Goal: Task Accomplishment & Management: Manage account settings

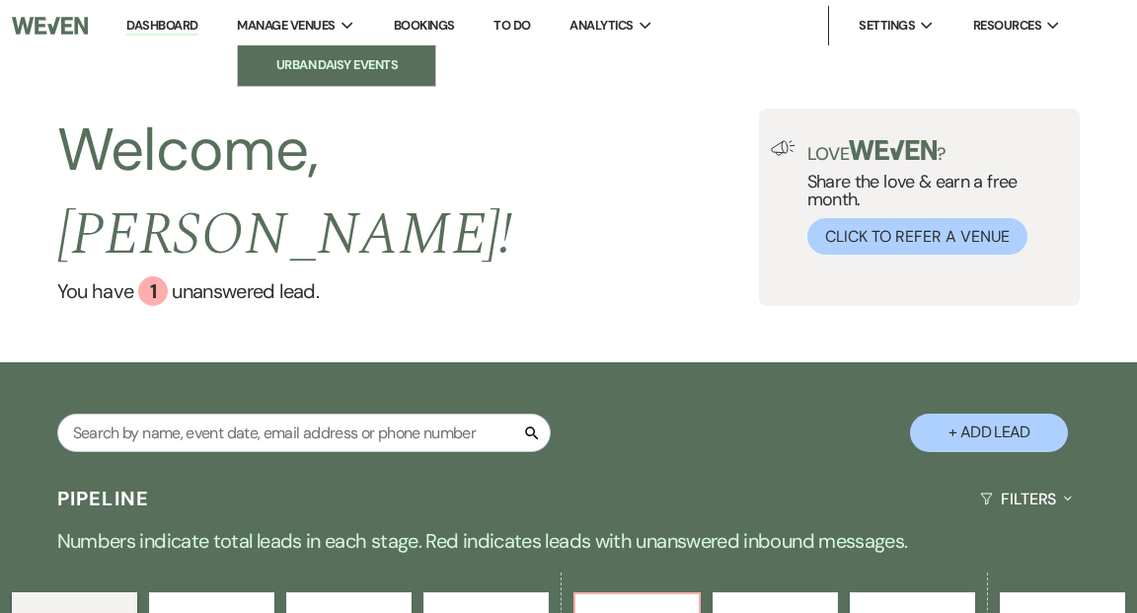
click at [336, 59] on li "Urban Daisy Events" at bounding box center [337, 65] width 178 height 20
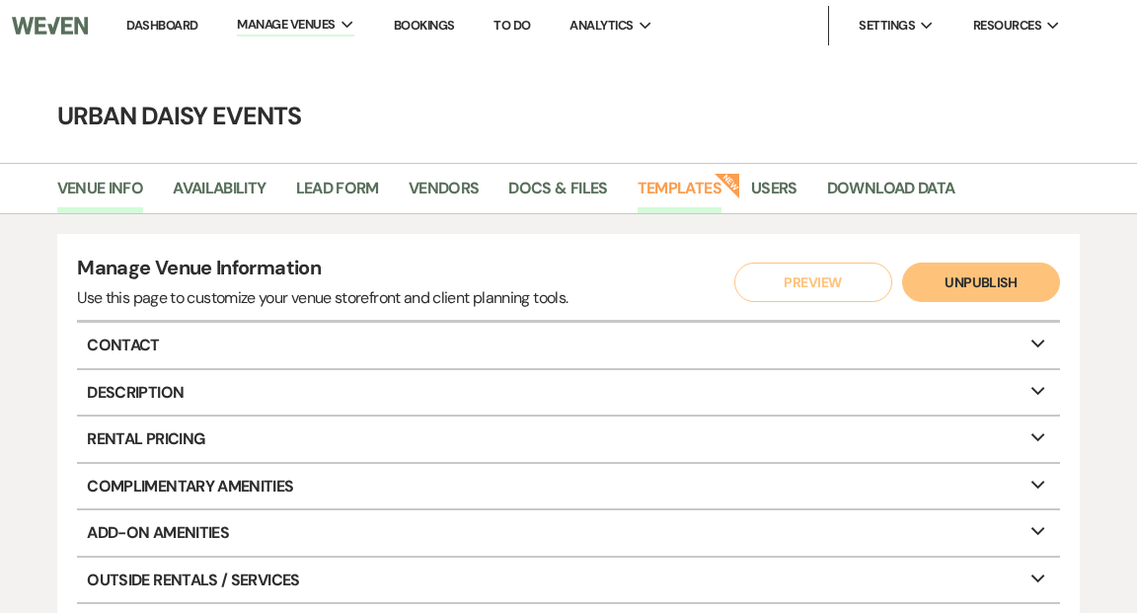
click at [669, 192] on link "Templates" at bounding box center [680, 195] width 84 height 38
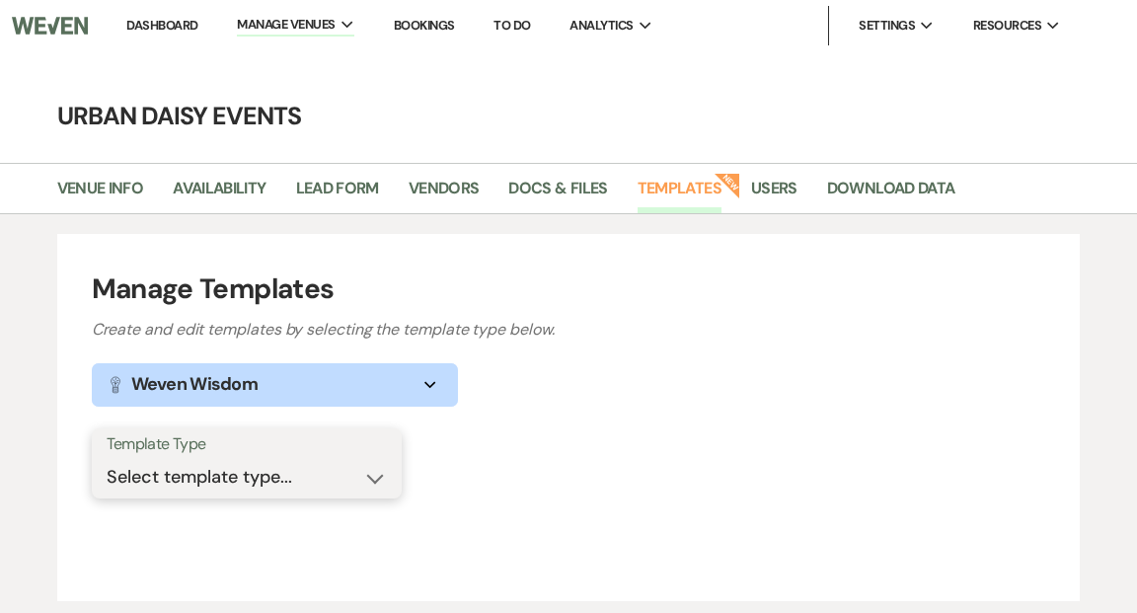
click at [372, 477] on select "Select template type... Task List Message Templates Payment Plan Inventory Item…" at bounding box center [247, 477] width 280 height 38
select select "Message Templates"
click at [107, 458] on select "Select template type... Task List Message Templates Payment Plan Inventory Item…" at bounding box center [247, 477] width 280 height 38
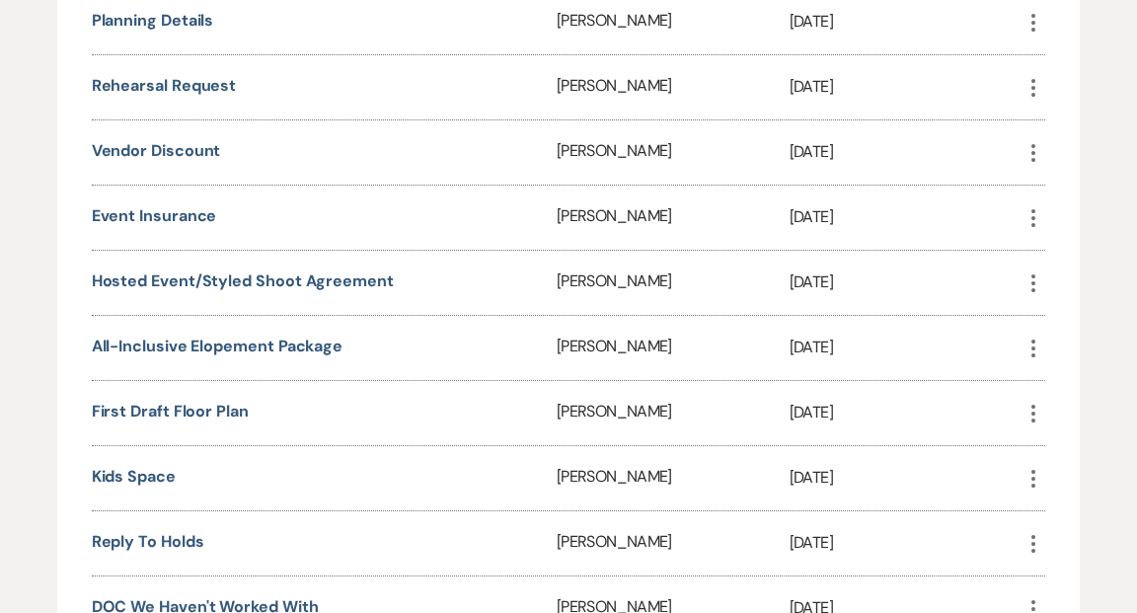
scroll to position [1430, 0]
click at [323, 335] on link "All-Inclusive Elopement Package" at bounding box center [218, 345] width 252 height 21
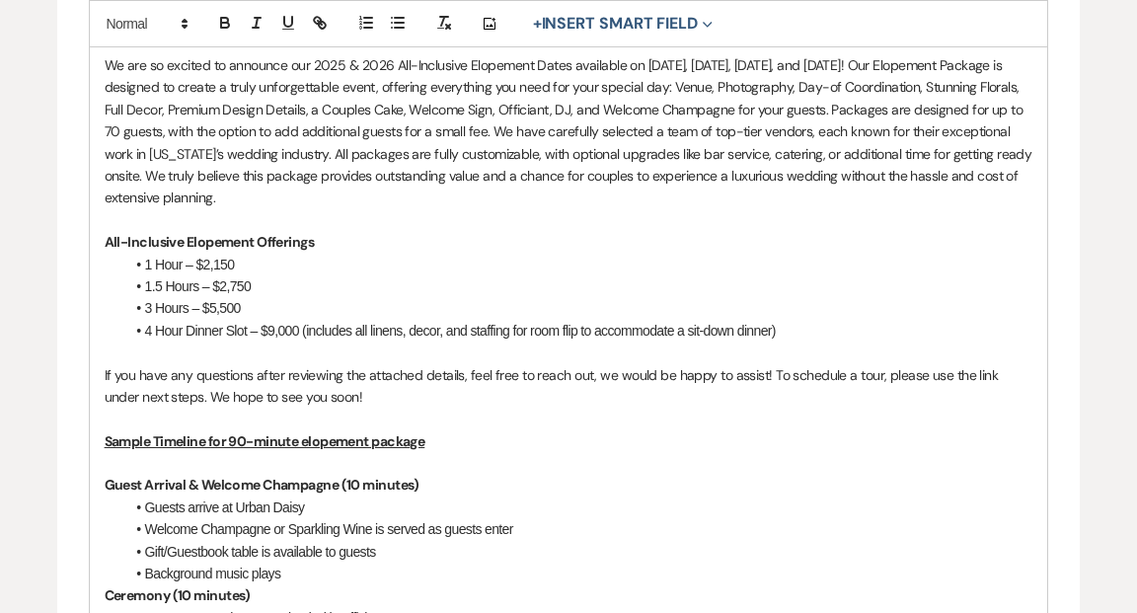
scroll to position [616, 0]
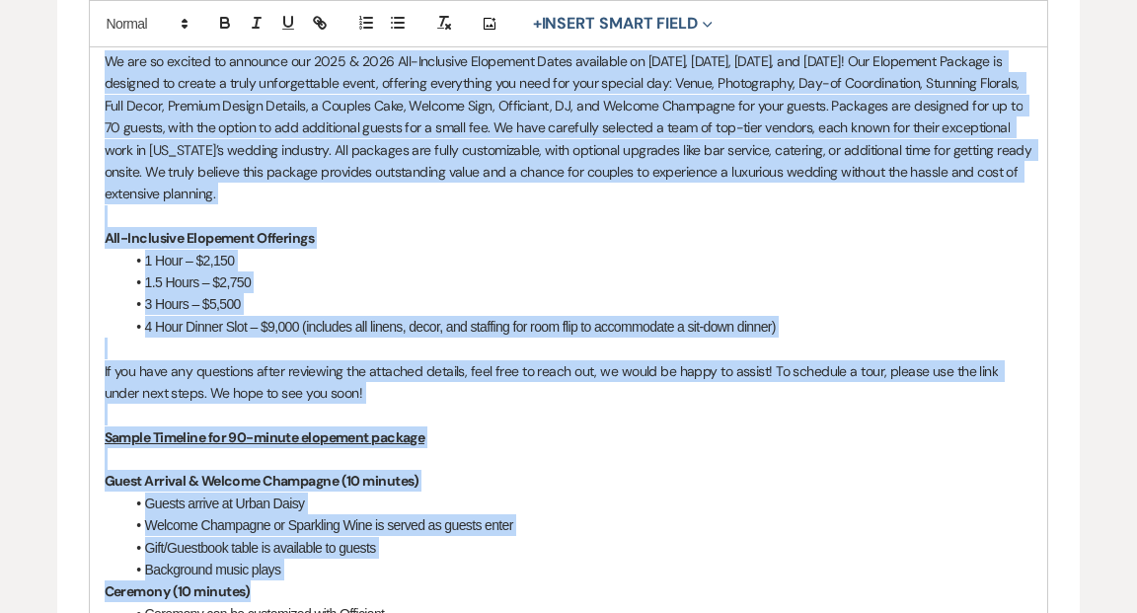
drag, startPoint x: 106, startPoint y: 58, endPoint x: 625, endPoint y: 595, distance: 747.0
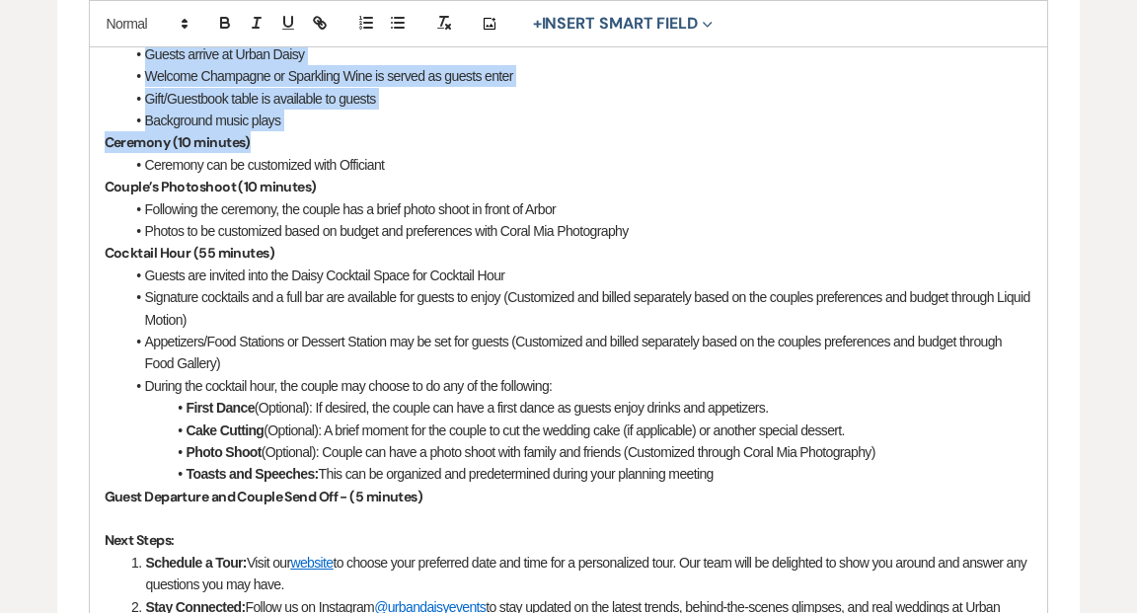
scroll to position [1121, 0]
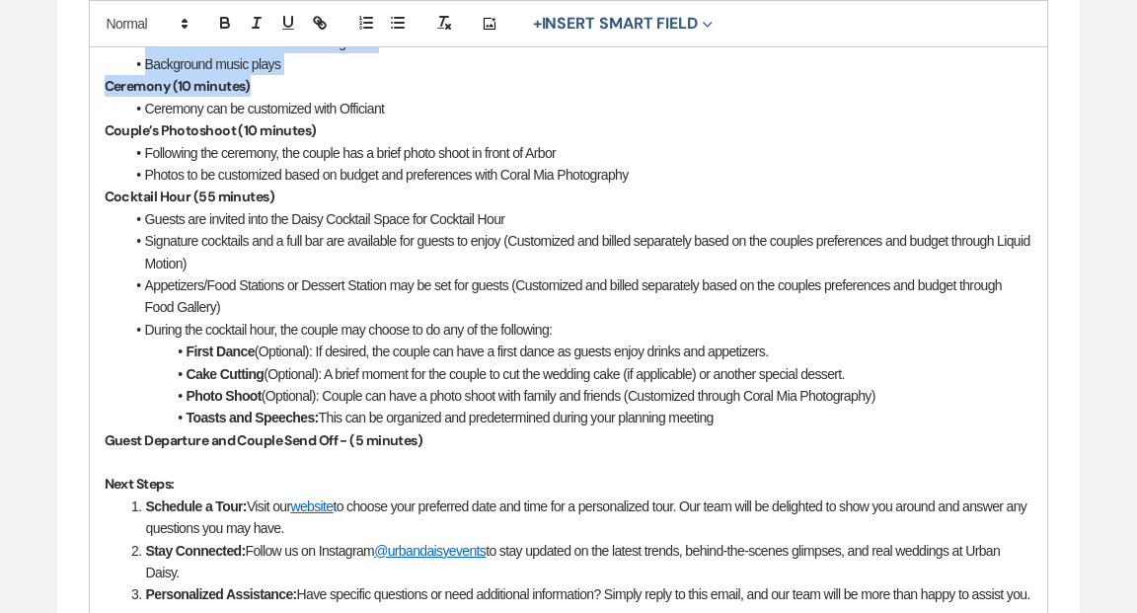
drag, startPoint x: 415, startPoint y: 102, endPoint x: 433, endPoint y: 130, distance: 34.2
click at [433, 130] on div "Hi {{clientFirstName}}! We are so excited to announce our 2025 & 2026 All-Inclu…" at bounding box center [569, 246] width 959 height 1515
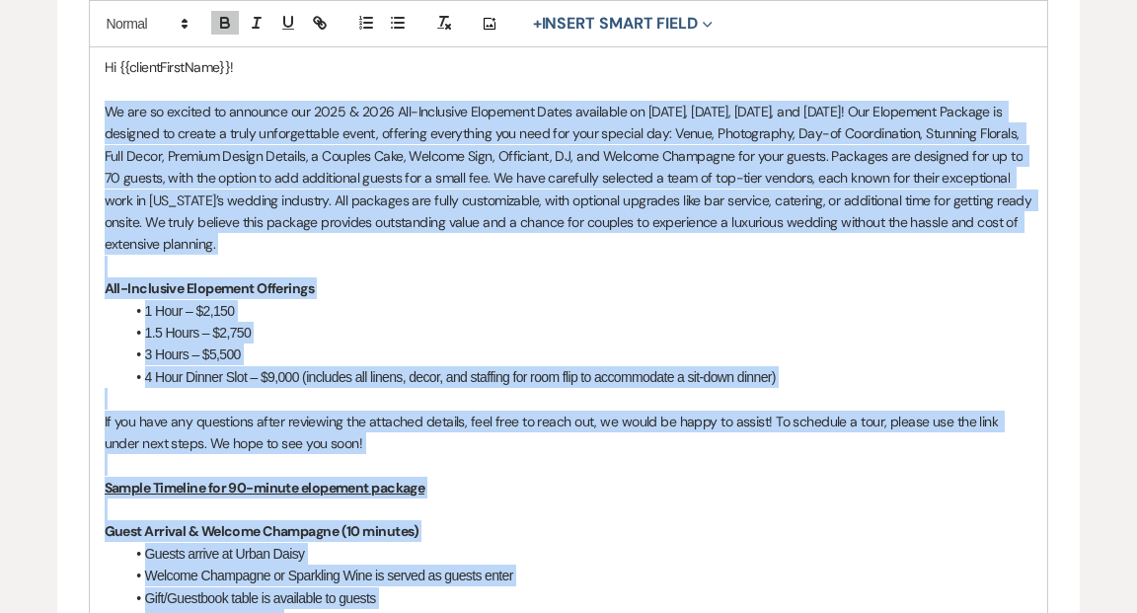
scroll to position [514, 0]
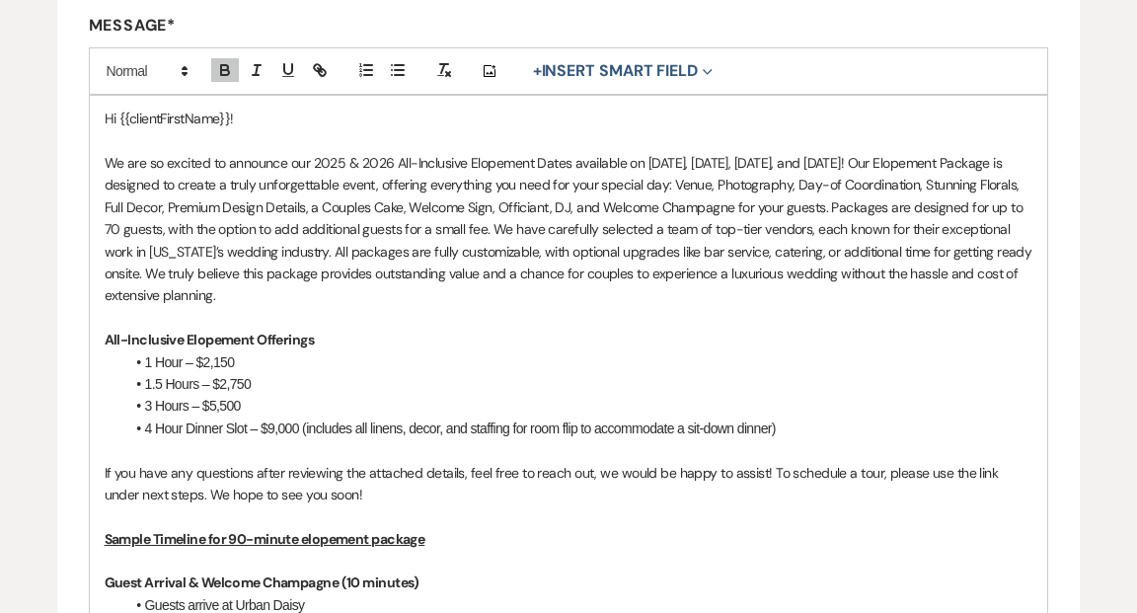
click at [106, 161] on p "We are so excited to announce our 2025 & 2026 All-Inclusive Elopement Dates ava…" at bounding box center [569, 229] width 929 height 155
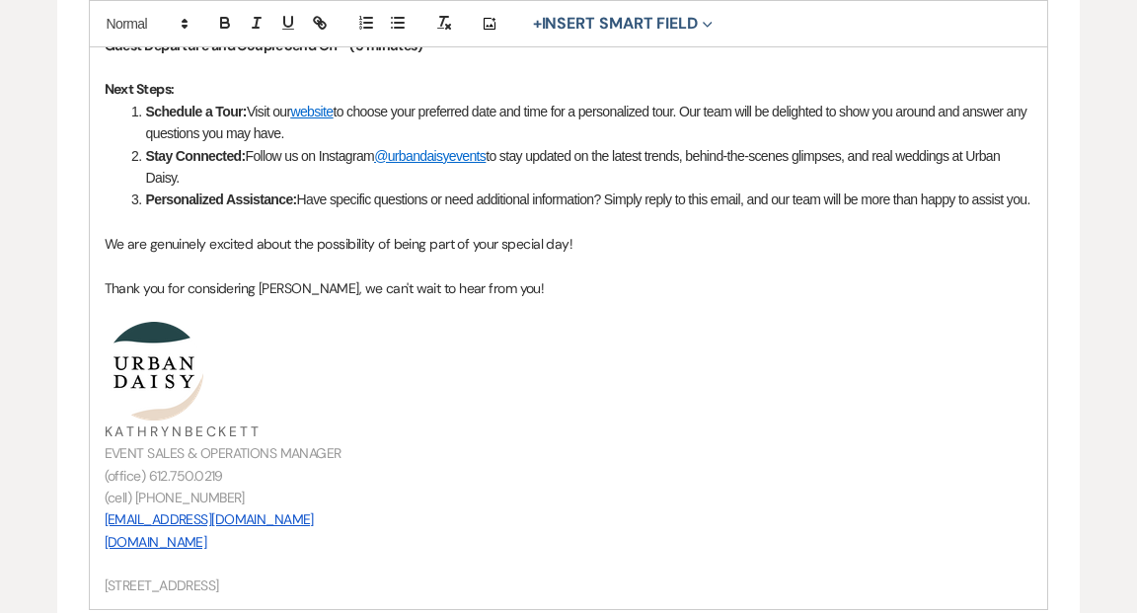
scroll to position [1540, 0]
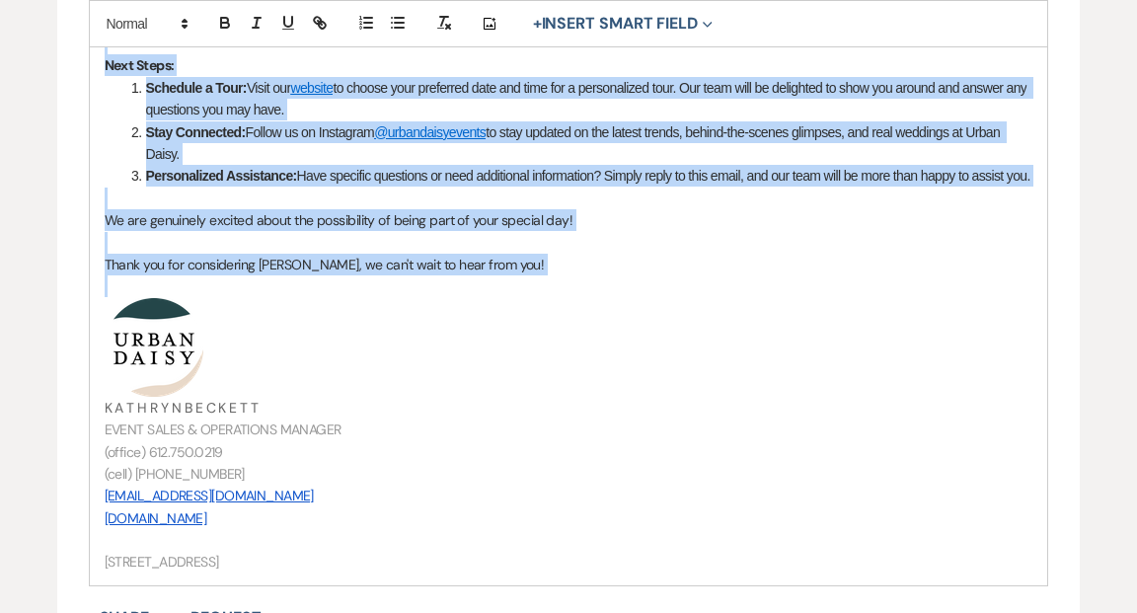
drag, startPoint x: 105, startPoint y: 160, endPoint x: 370, endPoint y: 307, distance: 303.6
copy div "We are so excited to announce our 2025 & 2026 All-Inclusive Elopement Dates ava…"
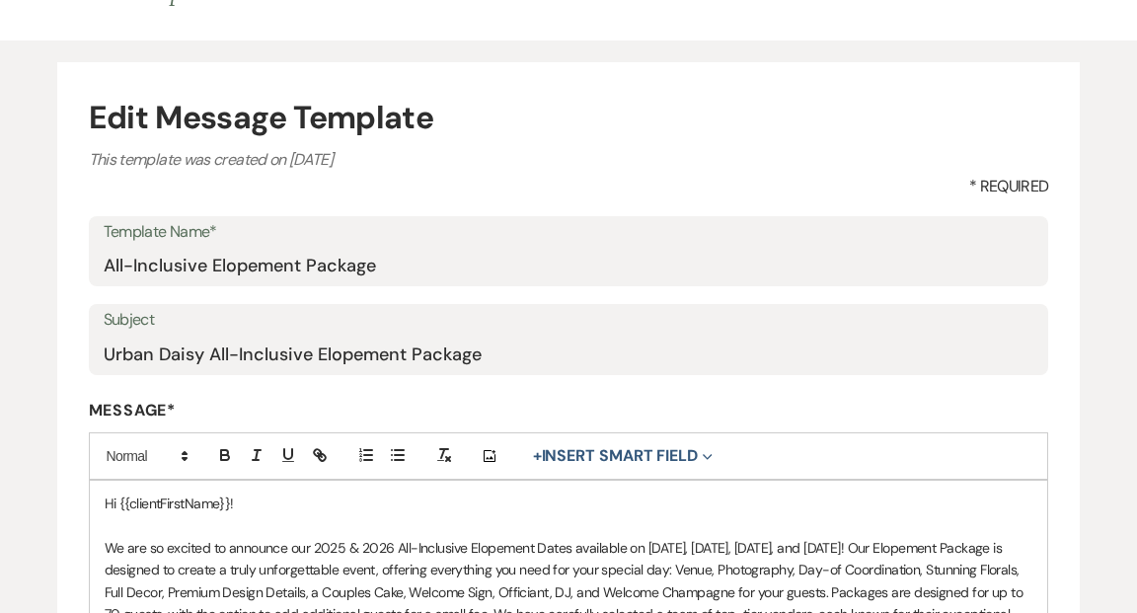
scroll to position [0, 0]
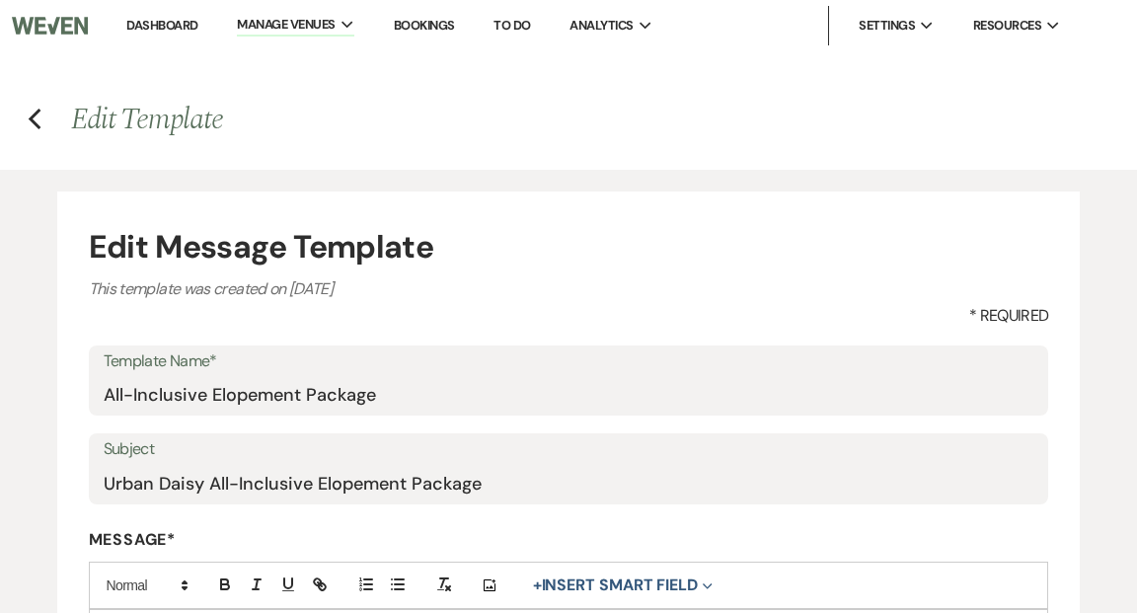
click at [150, 23] on link "Dashboard" at bounding box center [161, 25] width 71 height 17
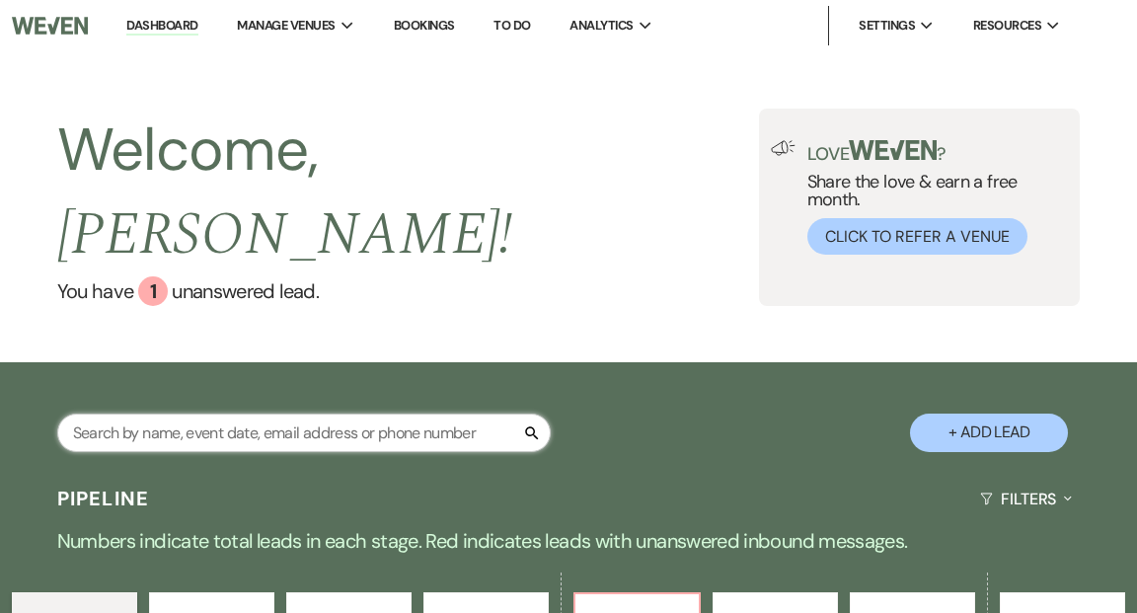
click at [193, 414] on input "text" at bounding box center [304, 433] width 494 height 38
click at [192, 414] on input "benny" at bounding box center [304, 433] width 494 height 38
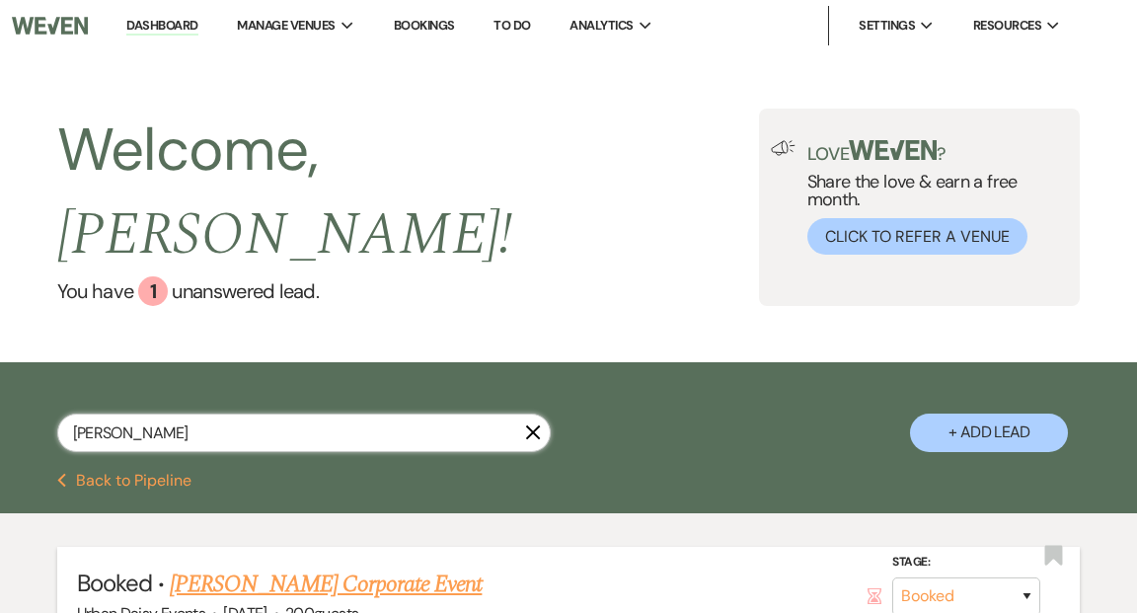
type input "benny"
click at [358, 567] on link "[PERSON_NAME] Corporate Event" at bounding box center [326, 585] width 312 height 36
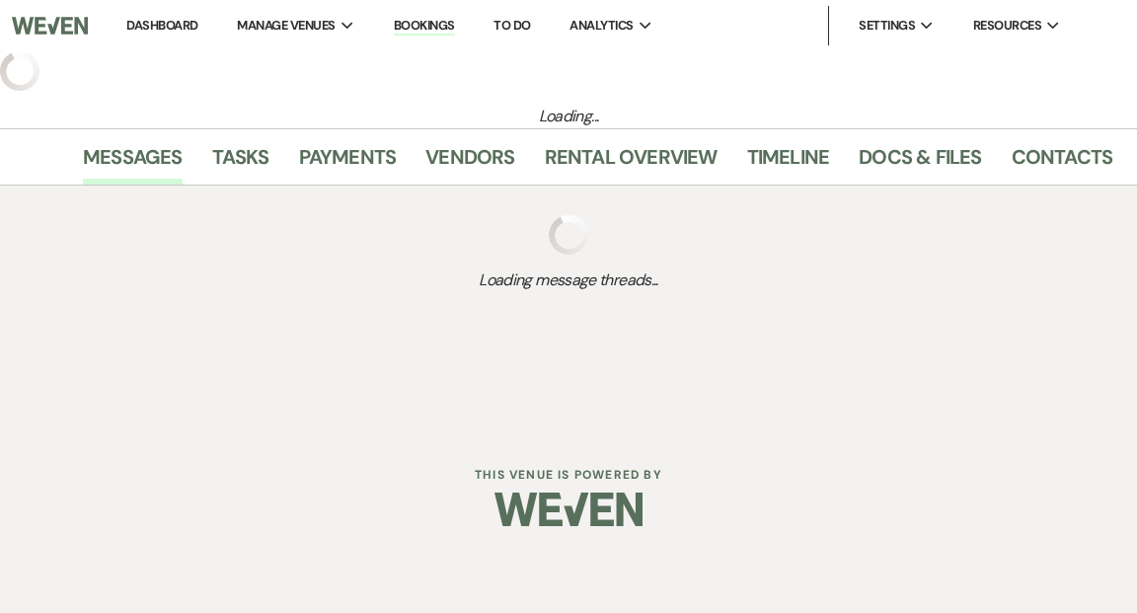
select select "12"
select select "9"
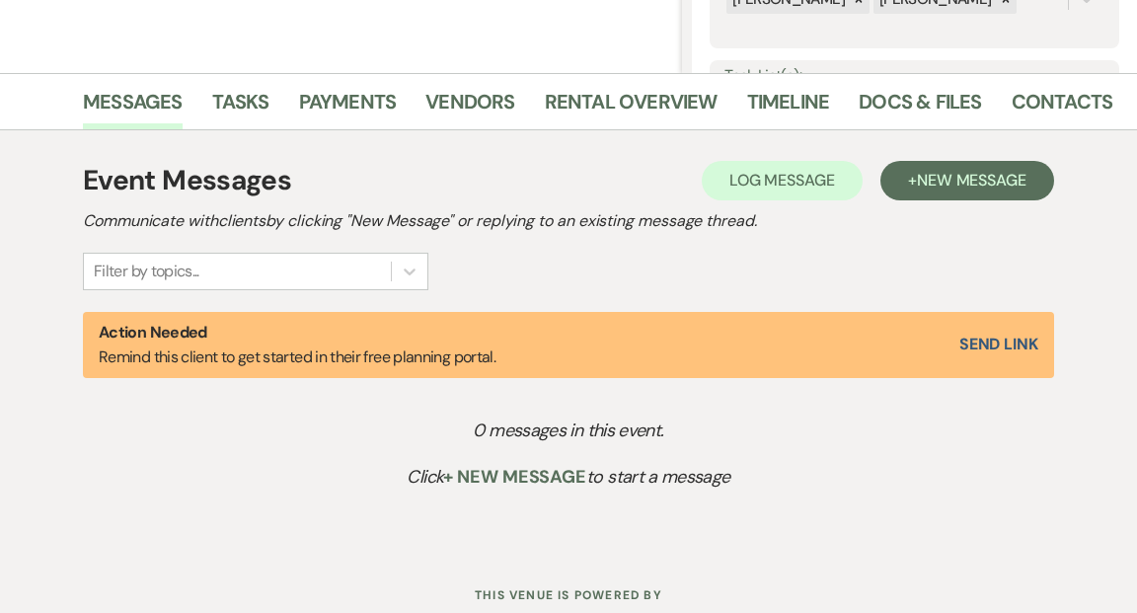
scroll to position [424, 0]
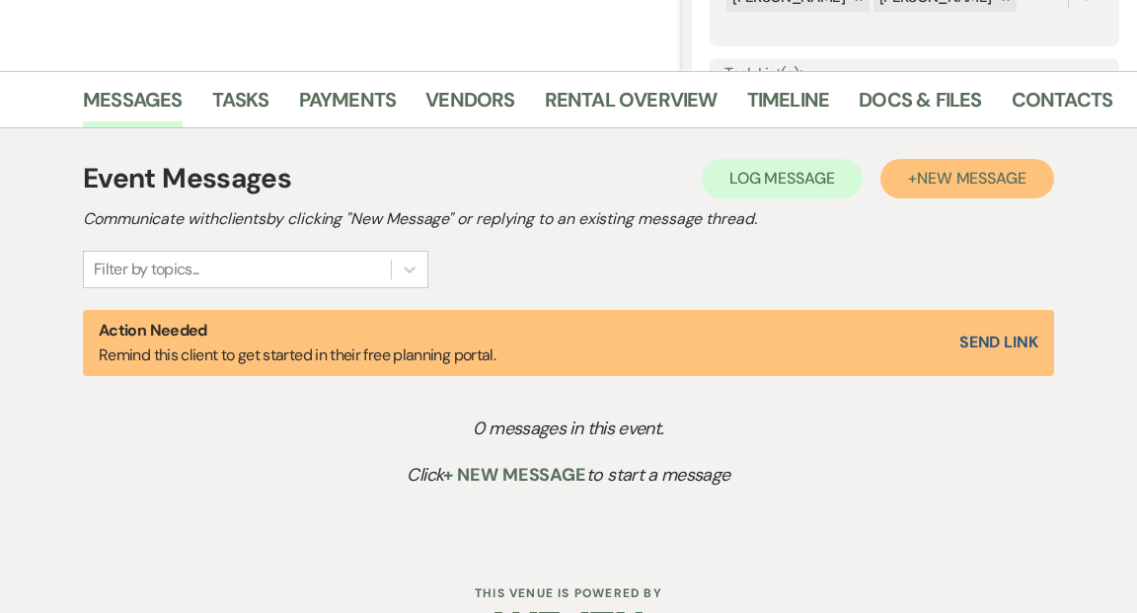
click at [913, 178] on button "+ New Message" at bounding box center [968, 178] width 174 height 39
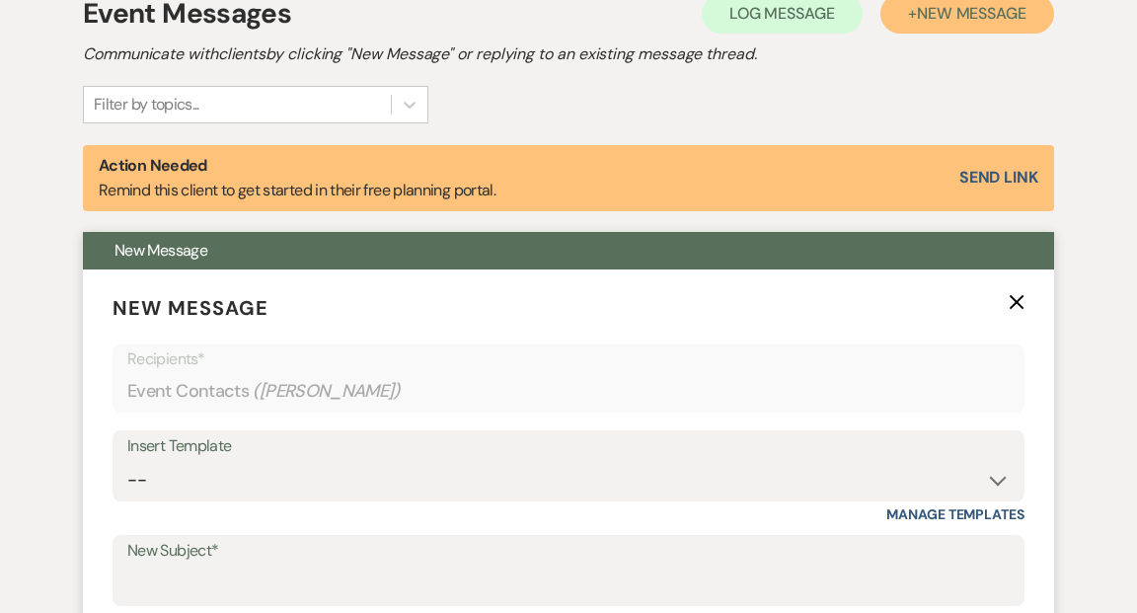
scroll to position [786, 0]
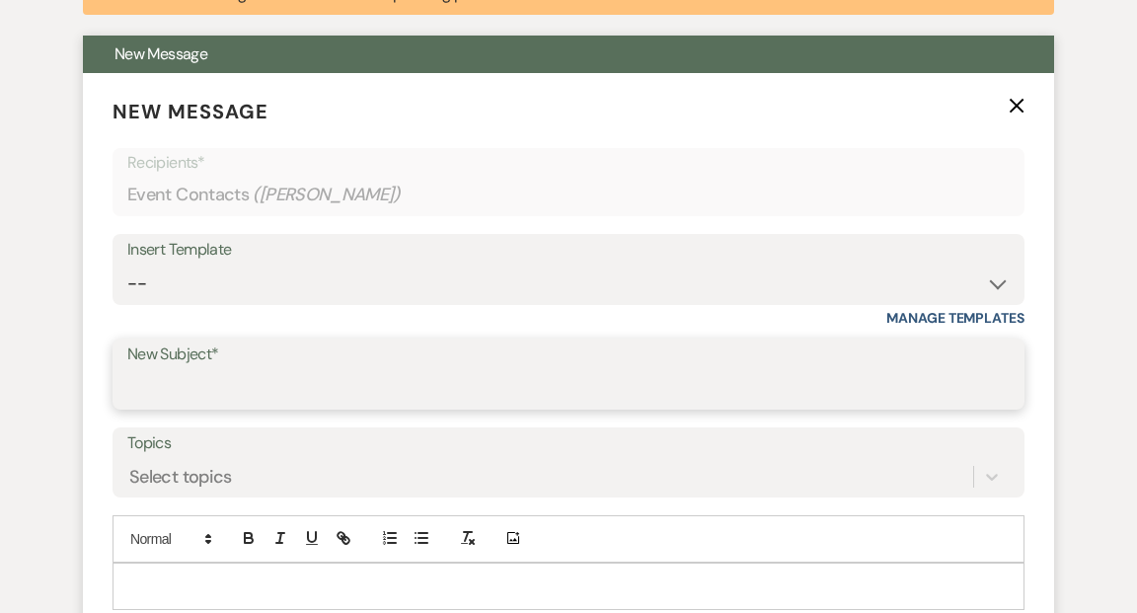
click at [902, 388] on input "New Subject*" at bounding box center [568, 388] width 883 height 38
type input "Congratulations!"
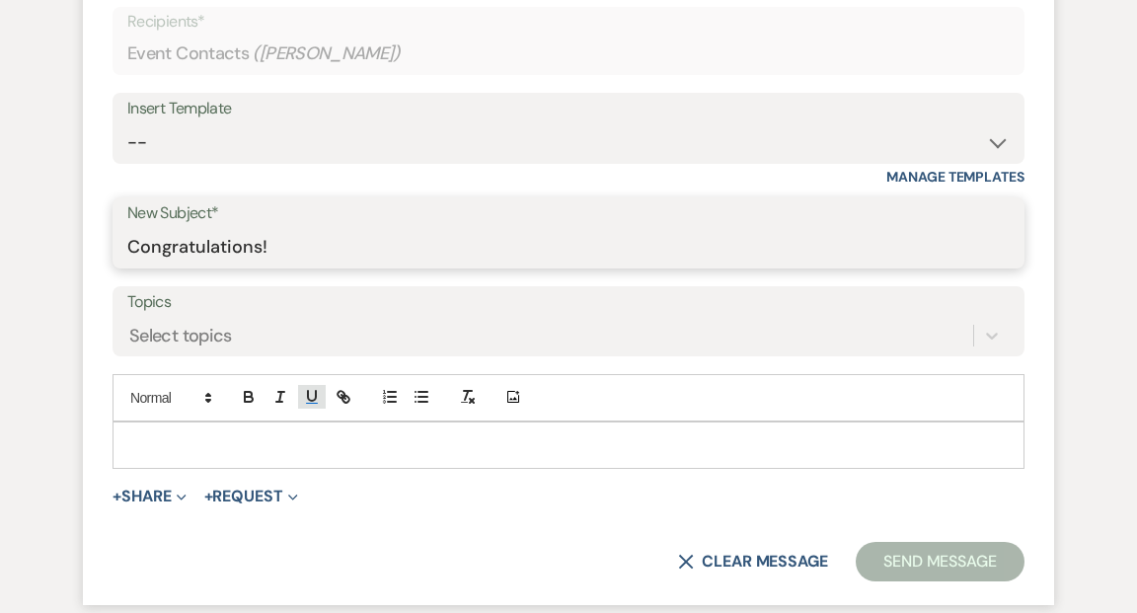
scroll to position [940, 0]
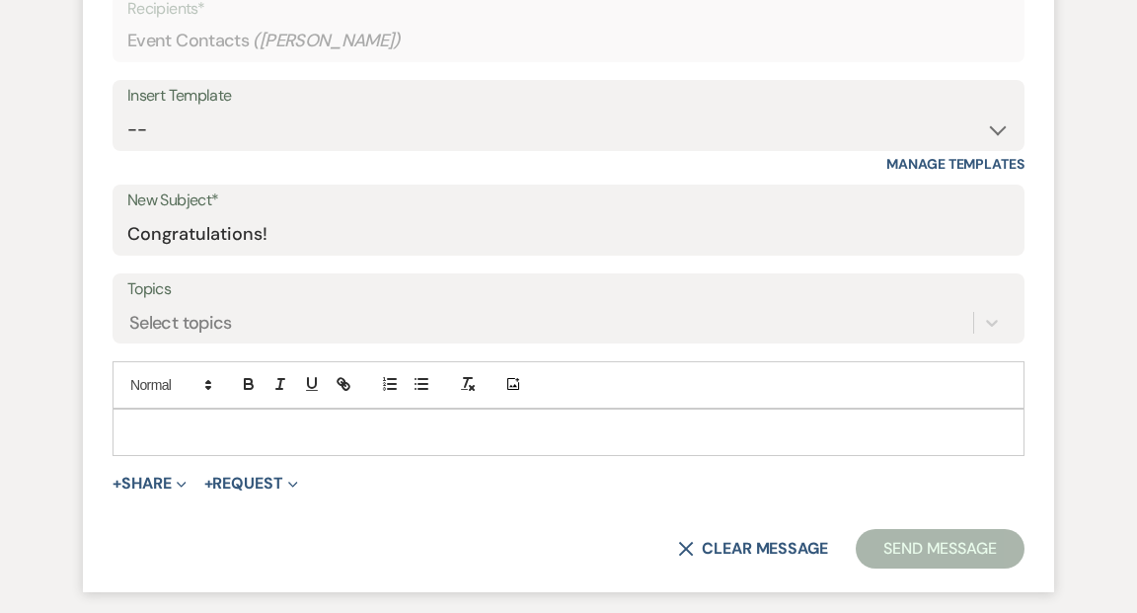
click at [220, 419] on div at bounding box center [569, 432] width 910 height 45
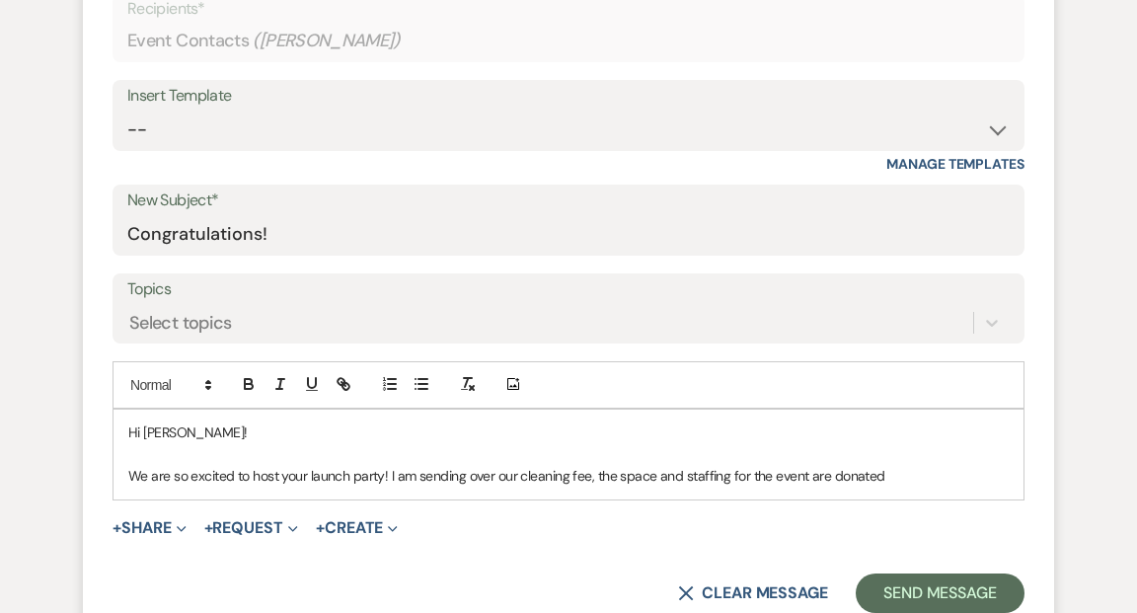
click at [652, 478] on p "We are so excited to host your launch party! I am sending over our cleaning fee…" at bounding box center [568, 476] width 881 height 22
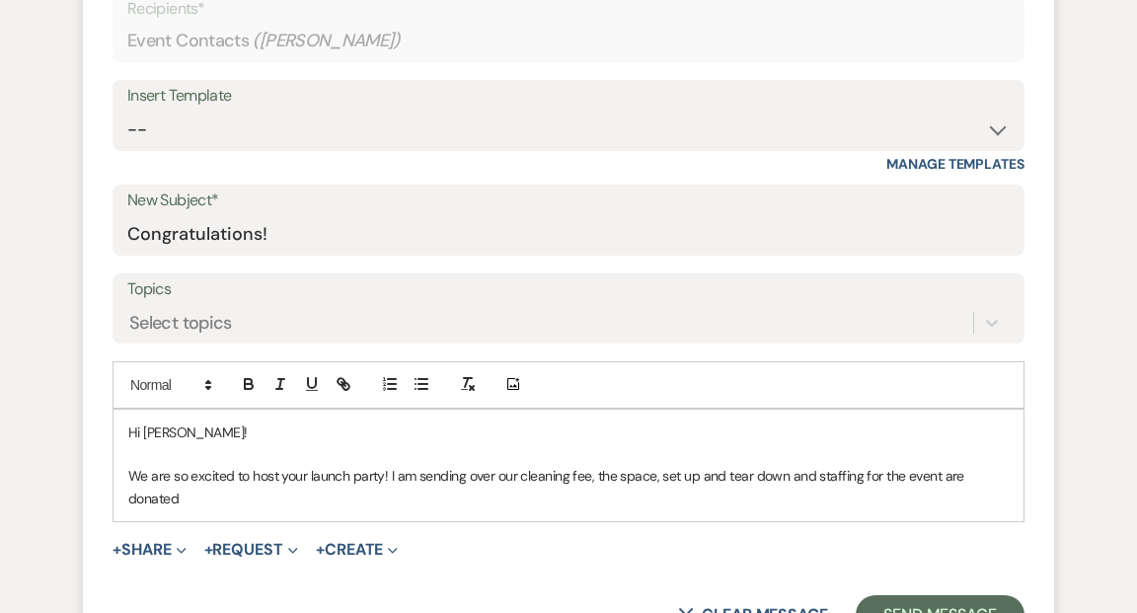
click at [724, 476] on p "We are so excited to host your launch party! I am sending over our cleaning fee…" at bounding box center [568, 487] width 881 height 44
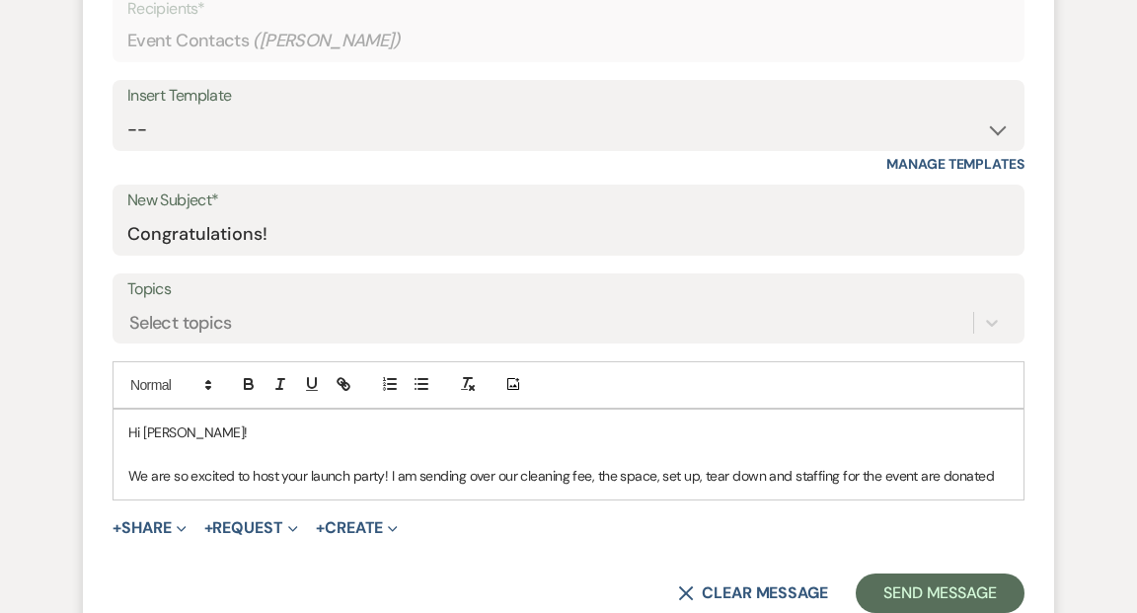
click at [588, 478] on p "We are so excited to host your launch party! I am sending over our cleaning fee…" at bounding box center [568, 476] width 881 height 22
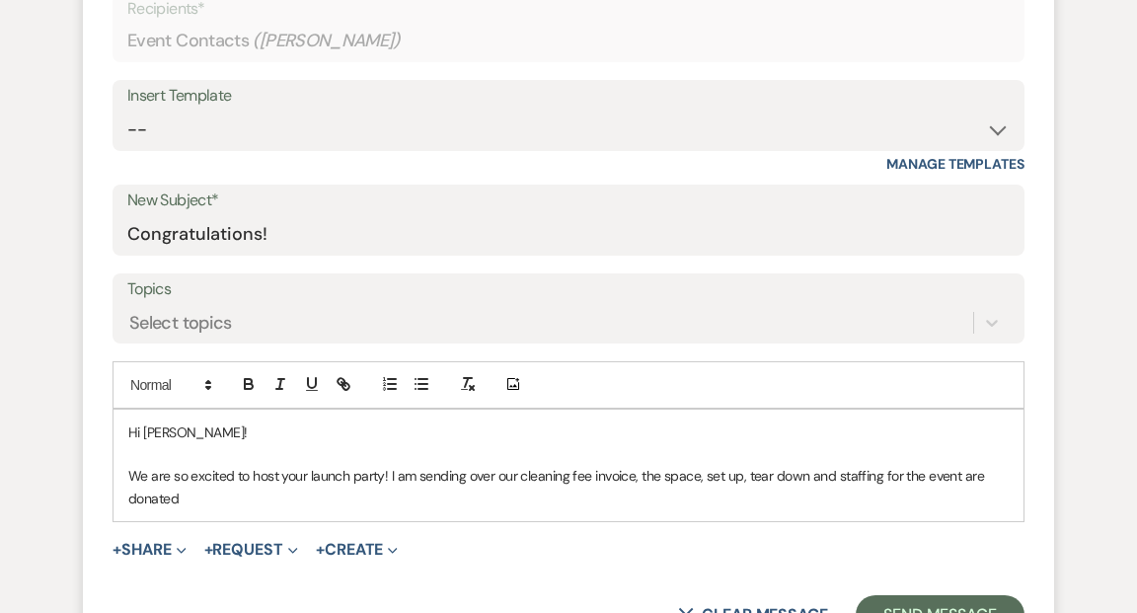
click at [639, 474] on p "We are so excited to host your launch party! I am sending over our cleaning fee…" at bounding box center [568, 487] width 881 height 44
click at [178, 496] on p "We are so excited to host your launch party! I am sending over our cleaning fee…" at bounding box center [568, 487] width 881 height 44
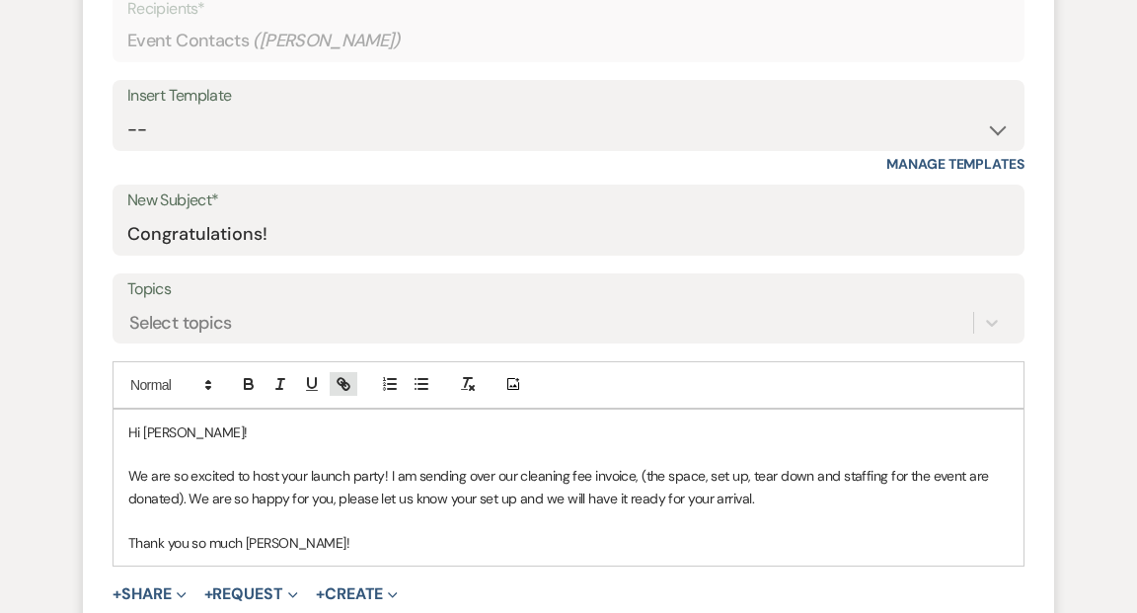
click at [345, 381] on icon "button" at bounding box center [341, 381] width 7 height 7
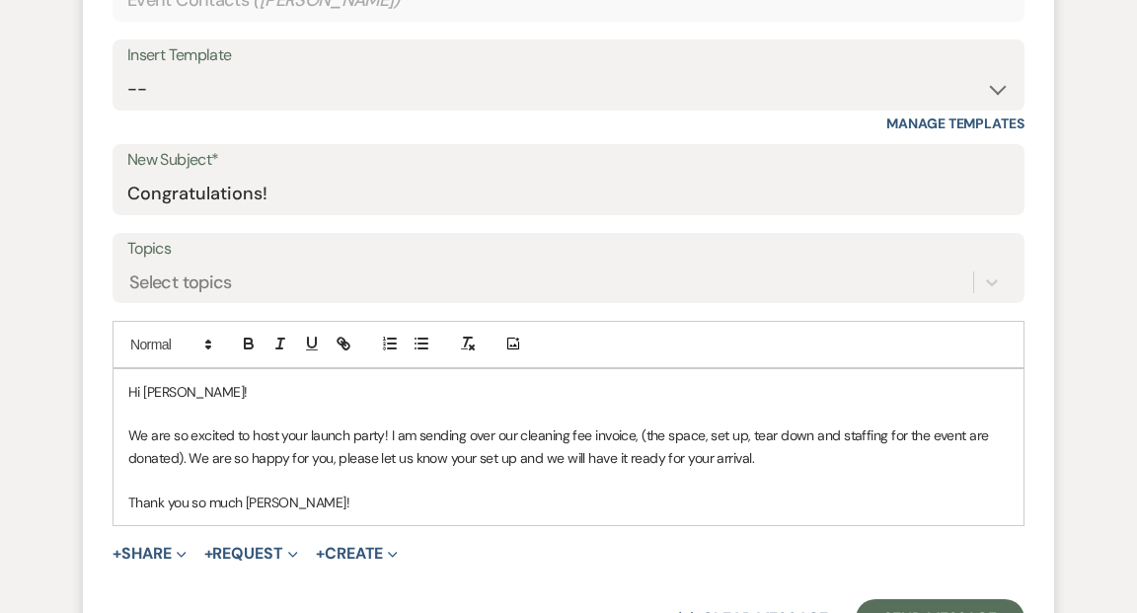
scroll to position [1096, 0]
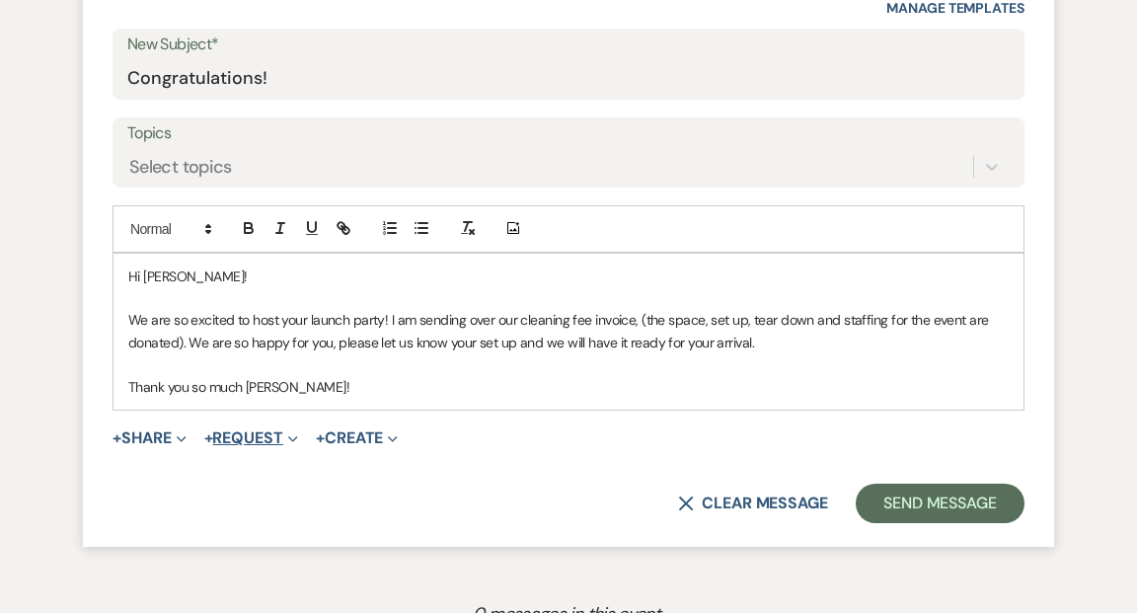
click at [298, 435] on icon "Expand" at bounding box center [293, 439] width 10 height 10
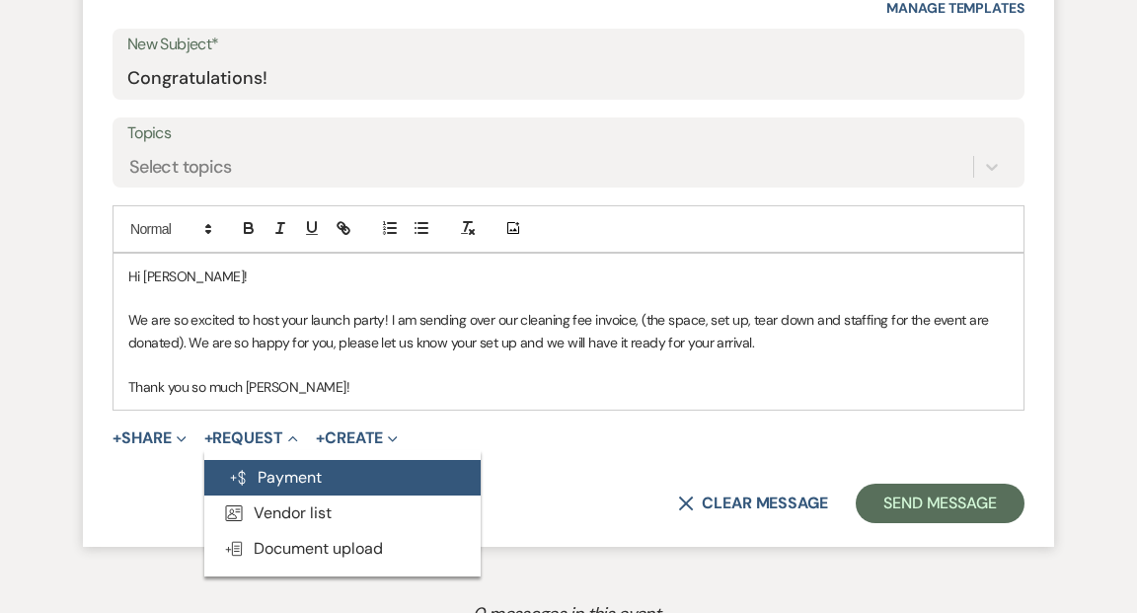
click at [288, 478] on button "Generate Payment Payment" at bounding box center [342, 478] width 276 height 36
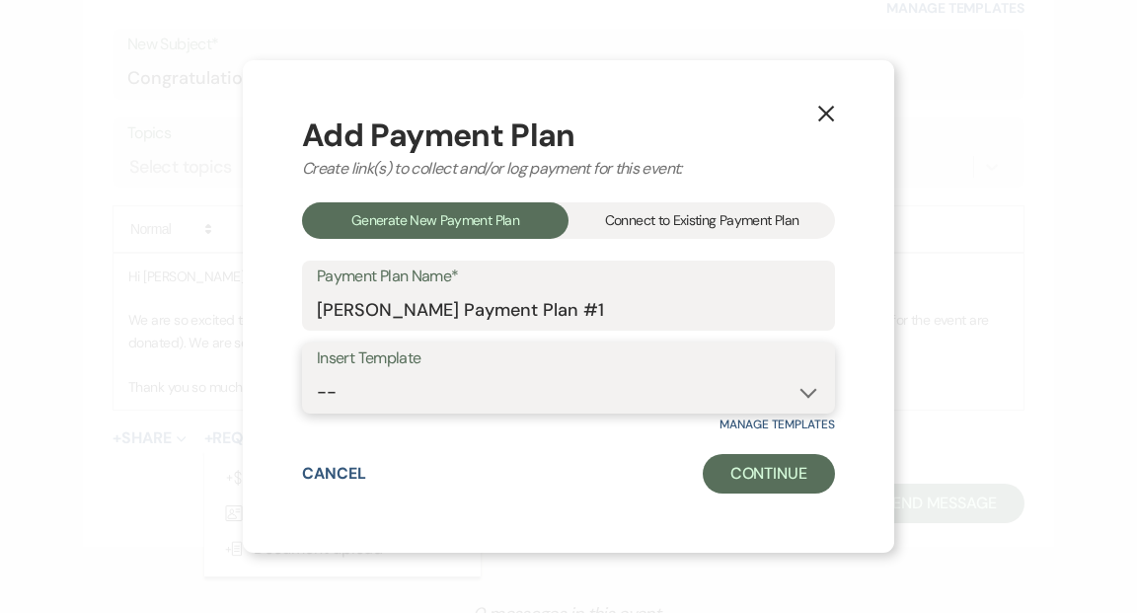
click at [808, 392] on select "--" at bounding box center [568, 392] width 503 height 38
click at [317, 373] on select "--" at bounding box center [568, 392] width 503 height 38
click at [807, 396] on select "--" at bounding box center [568, 392] width 503 height 38
click at [748, 215] on div "Connect to Existing Payment Plan" at bounding box center [702, 220] width 267 height 37
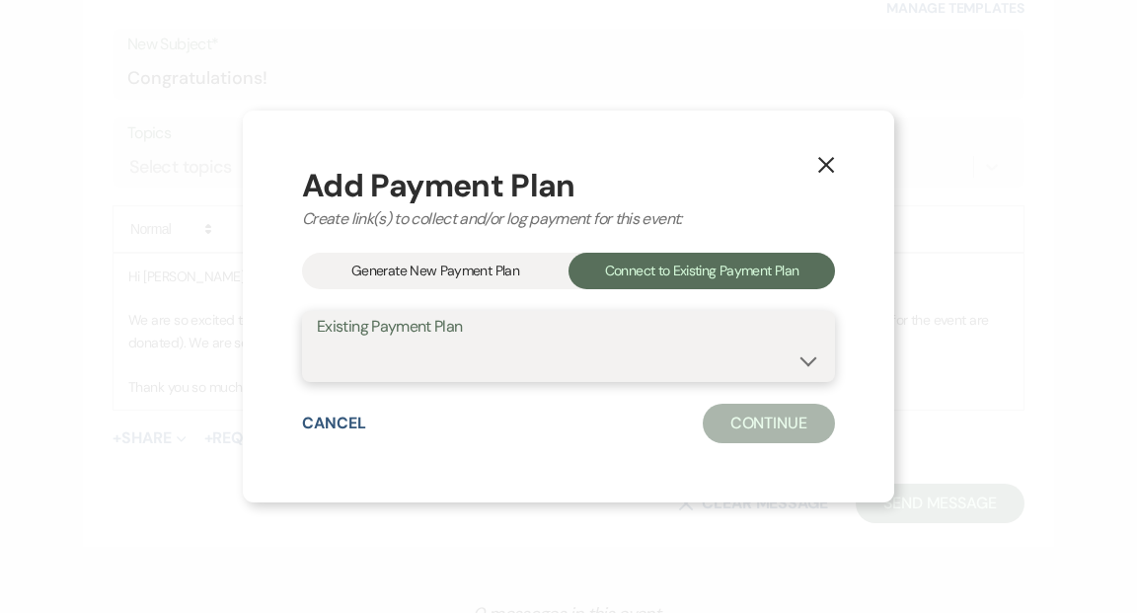
click at [806, 363] on select at bounding box center [568, 361] width 503 height 38
click at [456, 272] on div "Generate New Payment Plan" at bounding box center [435, 271] width 267 height 37
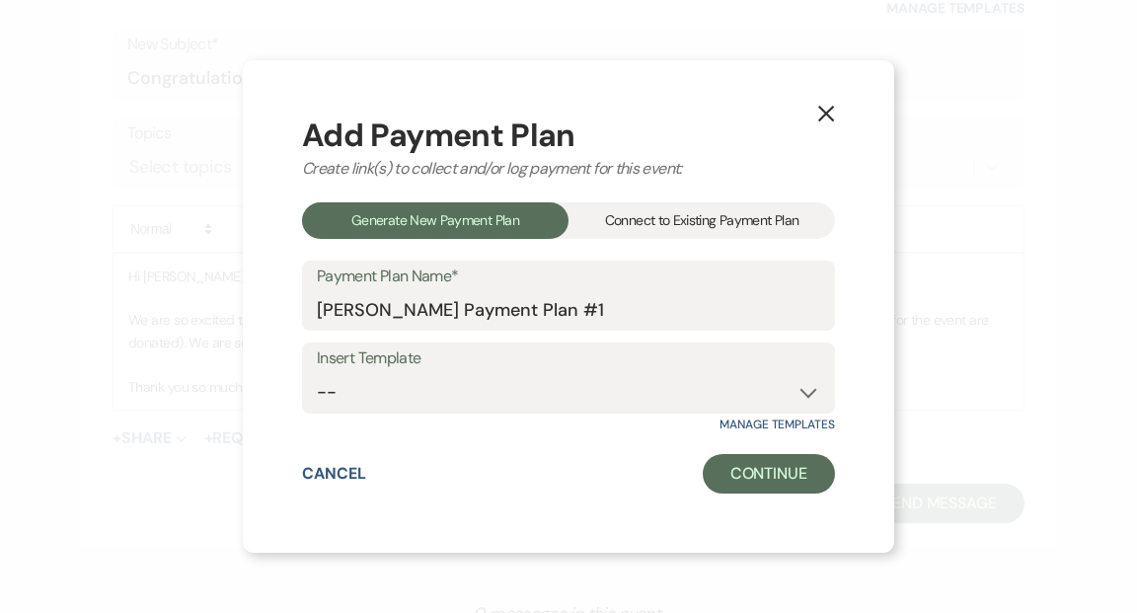
click at [824, 113] on use "button" at bounding box center [826, 114] width 16 height 16
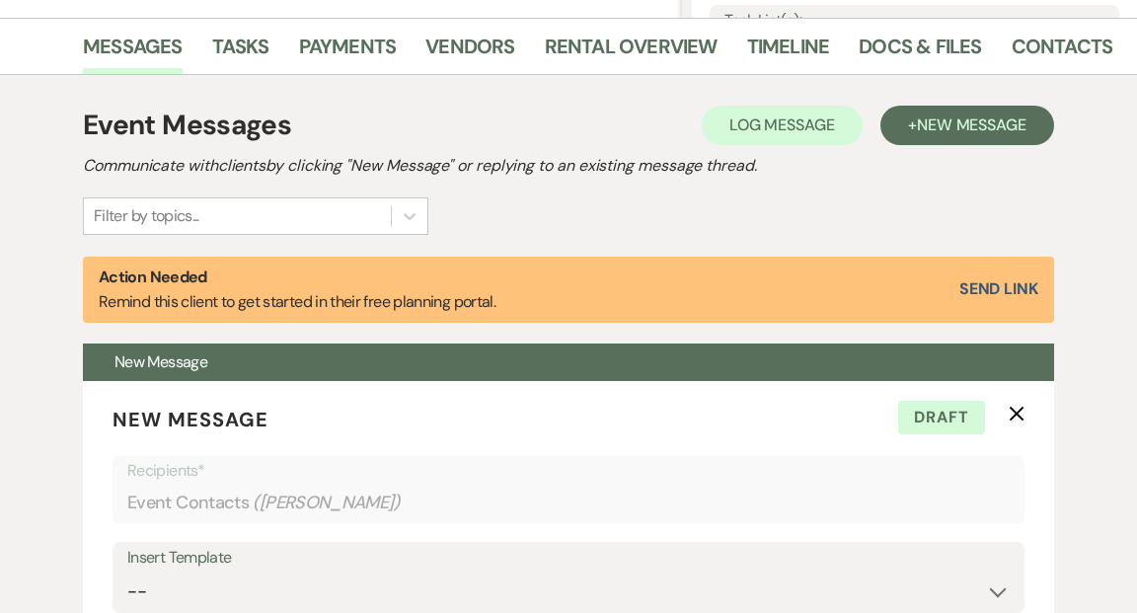
scroll to position [459, 0]
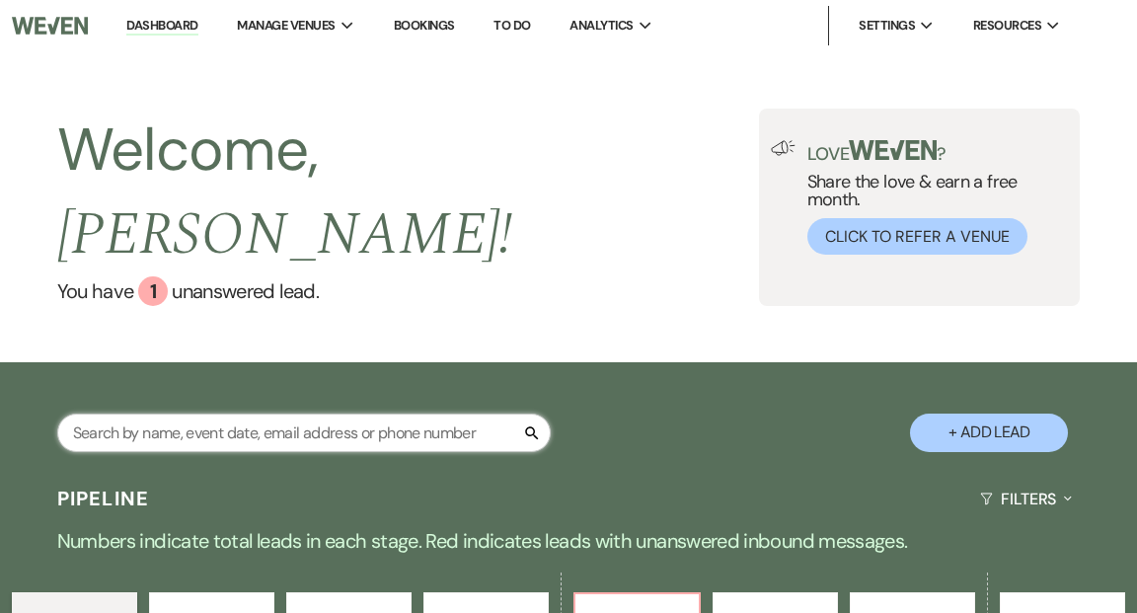
click at [251, 414] on input "text" at bounding box center [304, 433] width 494 height 38
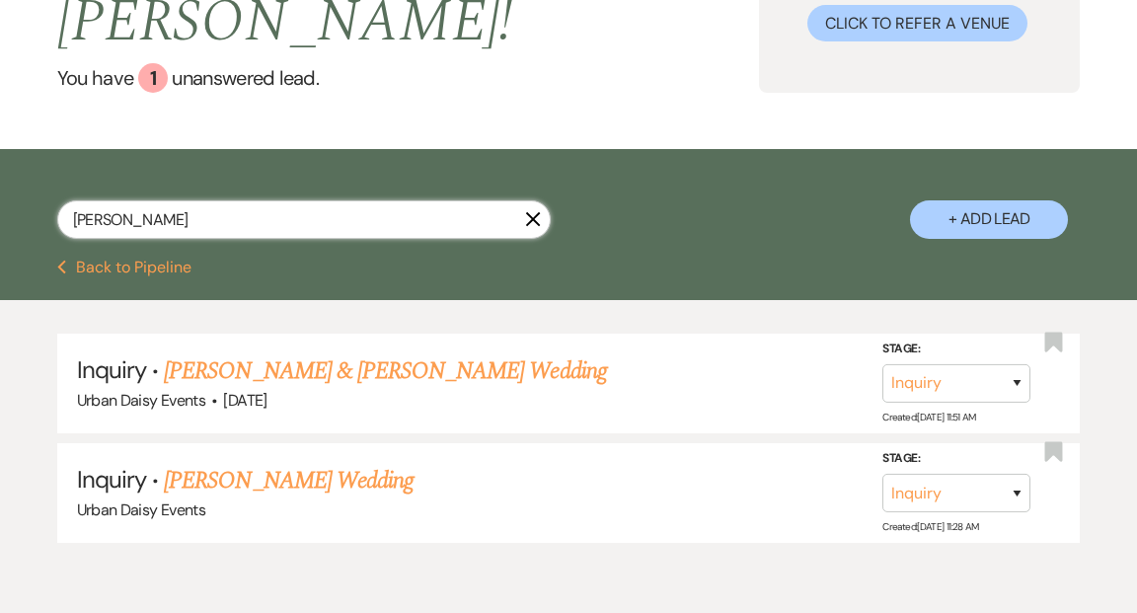
scroll to position [241, 0]
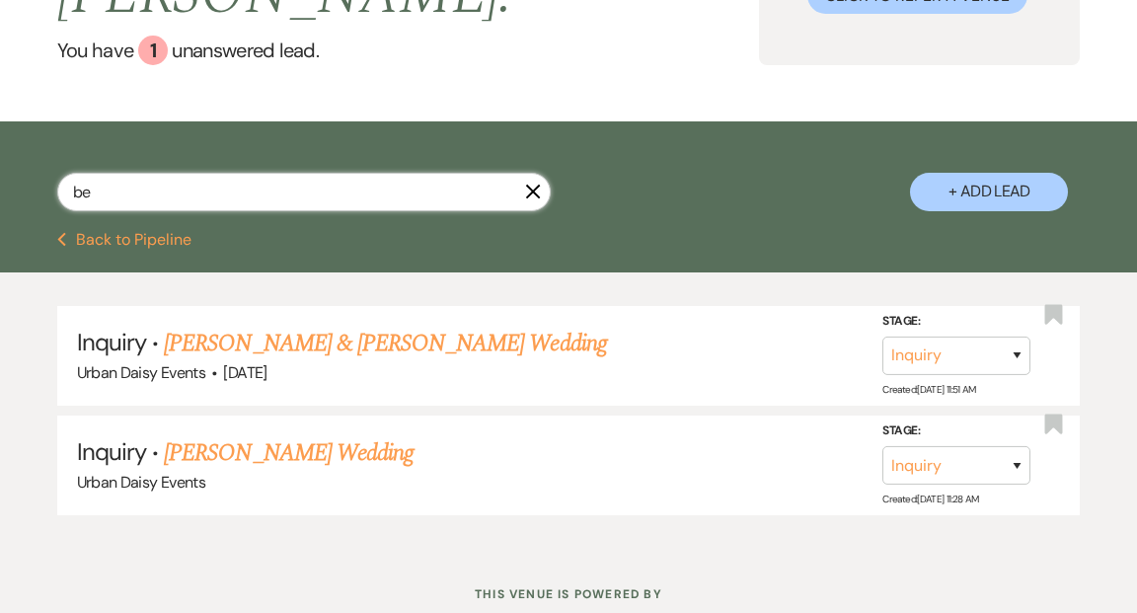
type input "b"
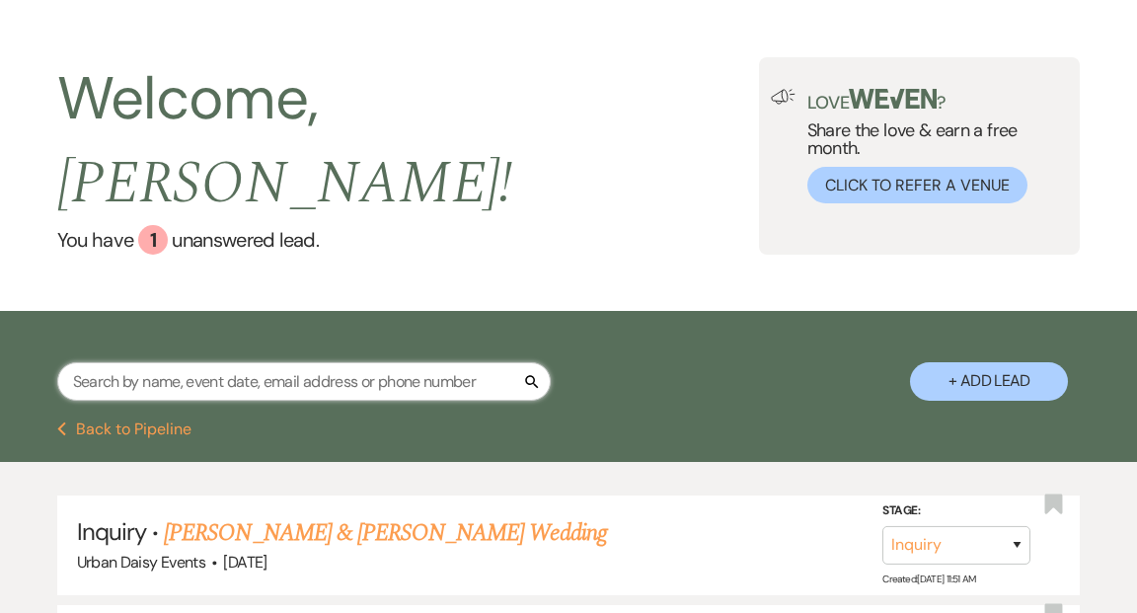
scroll to position [0, 0]
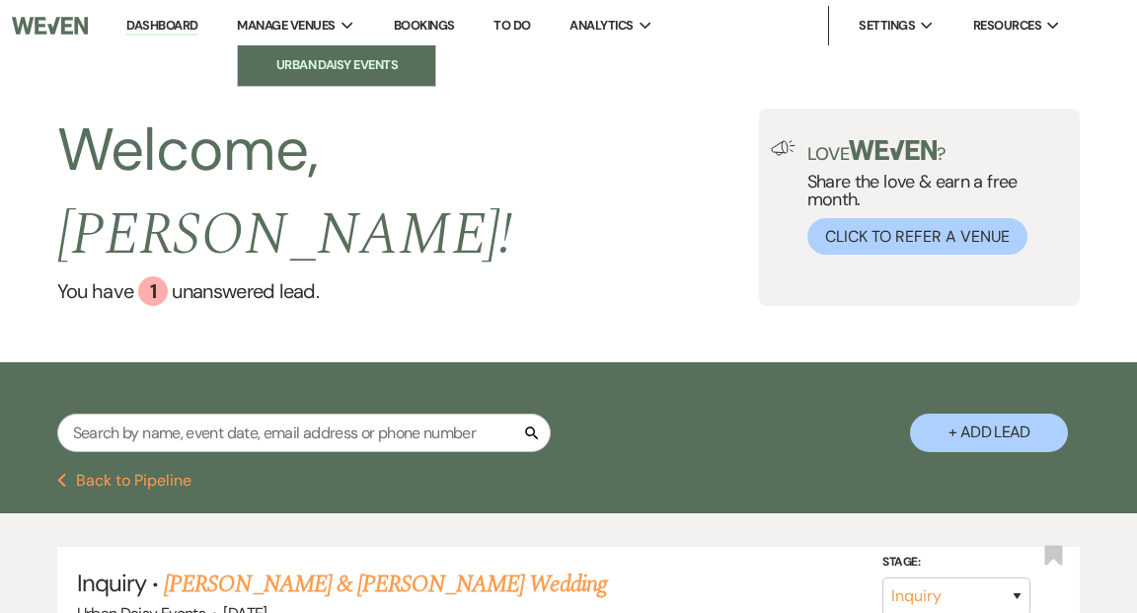
click at [301, 59] on li "Urban Daisy Events" at bounding box center [337, 65] width 178 height 20
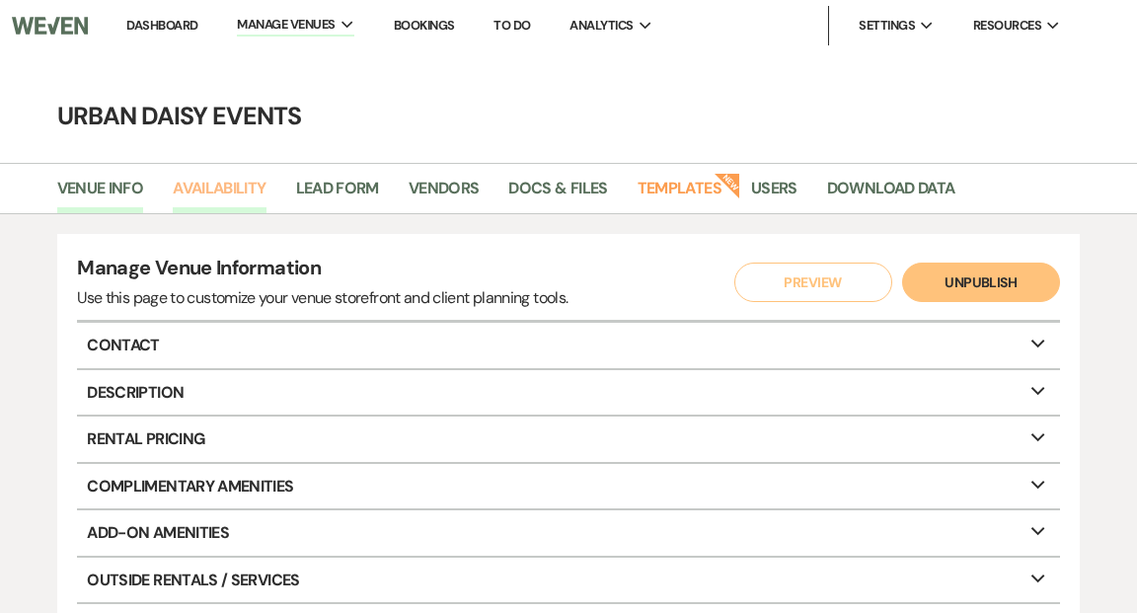
click at [226, 190] on link "Availability" at bounding box center [219, 195] width 93 height 38
select select "2"
select select "2026"
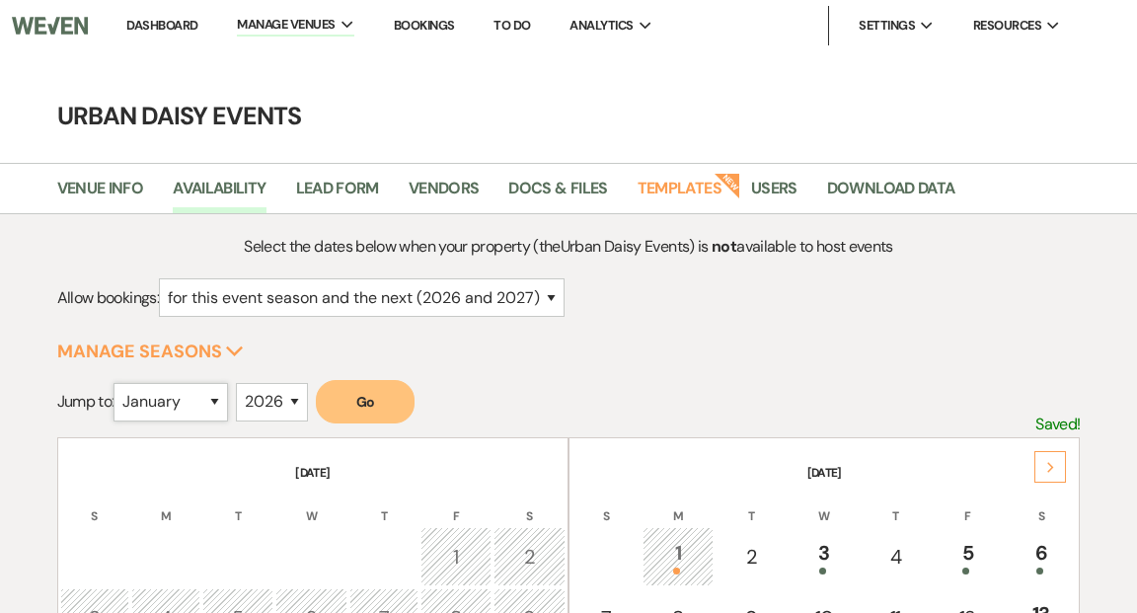
click at [219, 400] on select "January February March April May June July August September October November De…" at bounding box center [171, 402] width 115 height 38
select select "8"
click at [118, 383] on select "January February March April May June July August September October November De…" at bounding box center [171, 402] width 115 height 38
click at [298, 402] on select "2025 2026 2027 2028 2029" at bounding box center [272, 402] width 72 height 38
select select "2025"
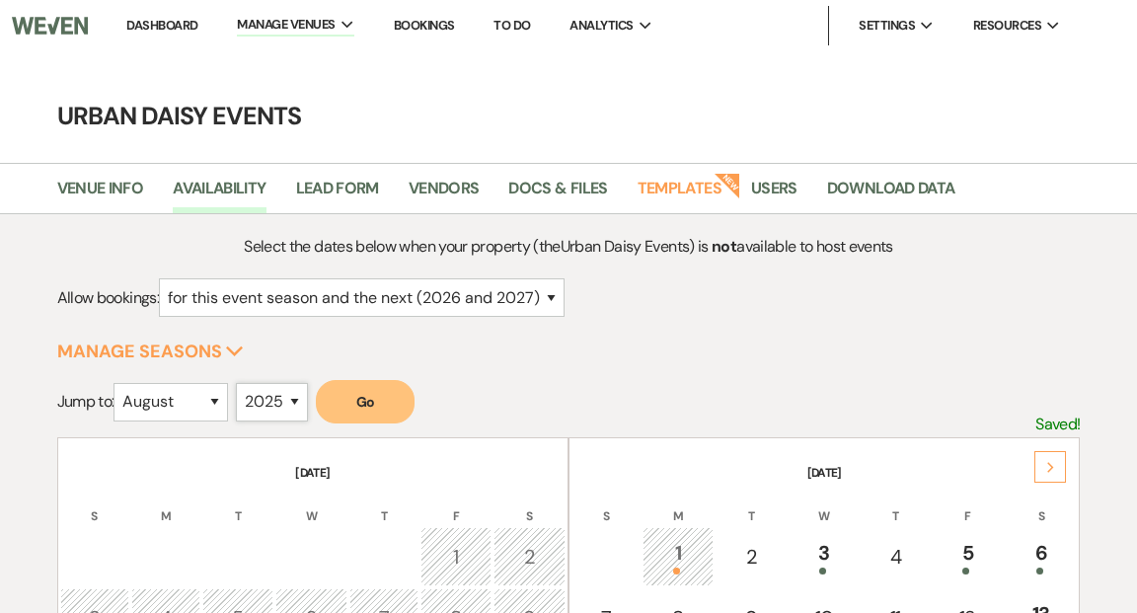
click at [241, 383] on select "2025 2026 2027 2028 2029" at bounding box center [272, 402] width 72 height 38
click at [360, 401] on button "Go" at bounding box center [365, 401] width 99 height 43
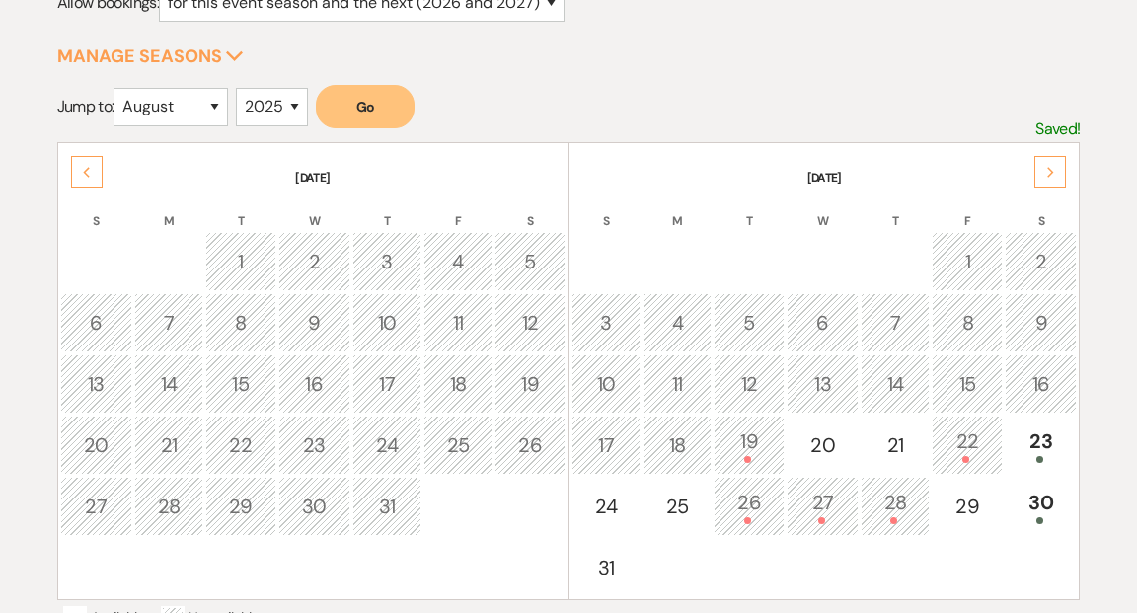
scroll to position [306, 0]
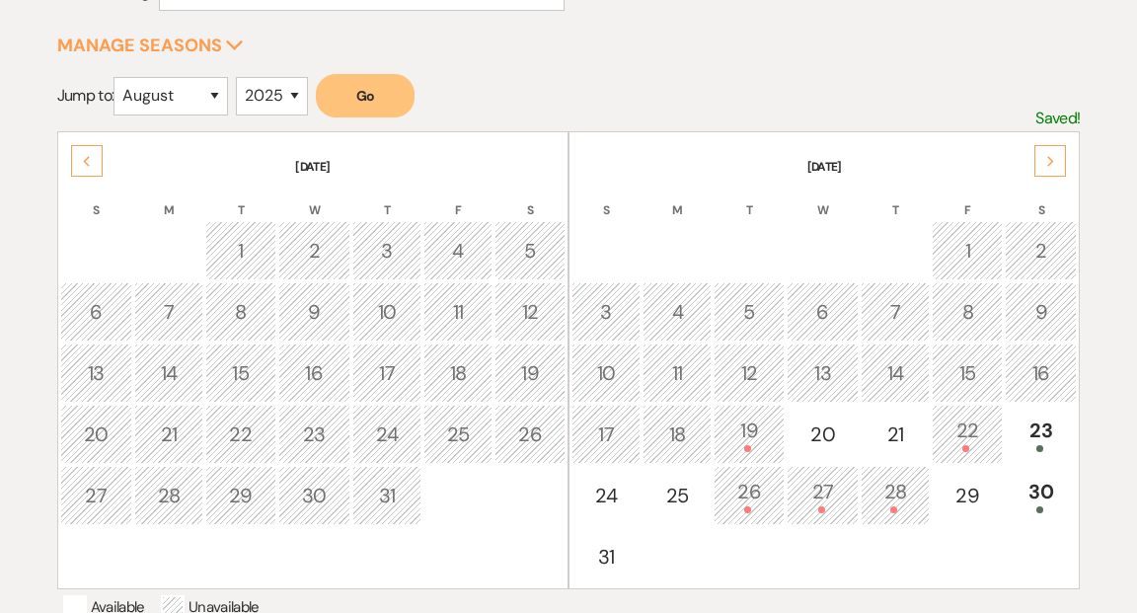
click at [891, 496] on div "28" at bounding box center [895, 495] width 47 height 37
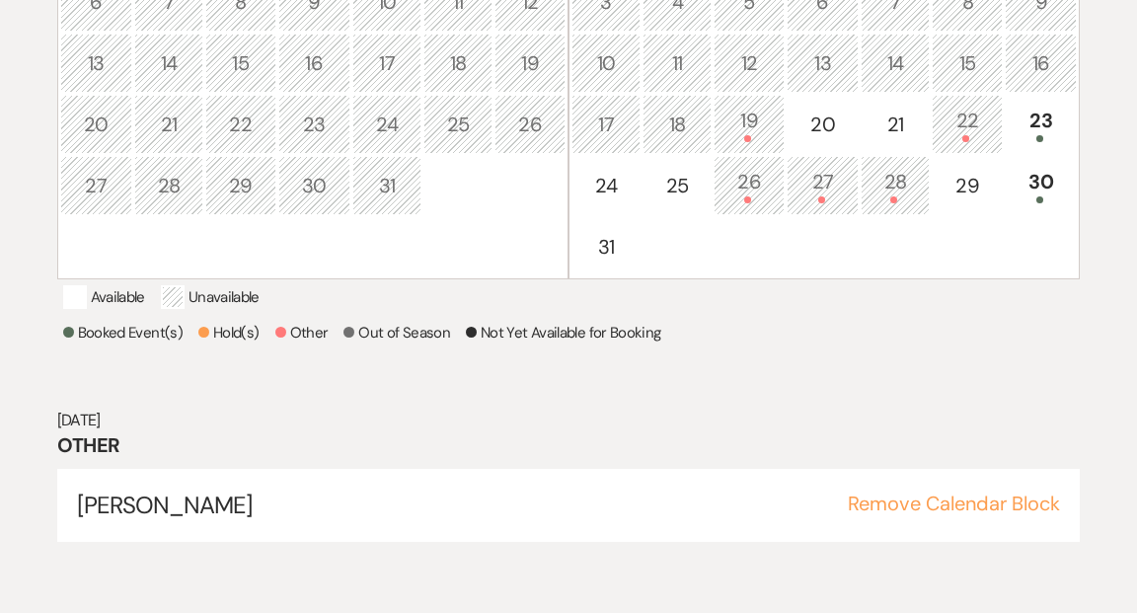
scroll to position [610, 0]
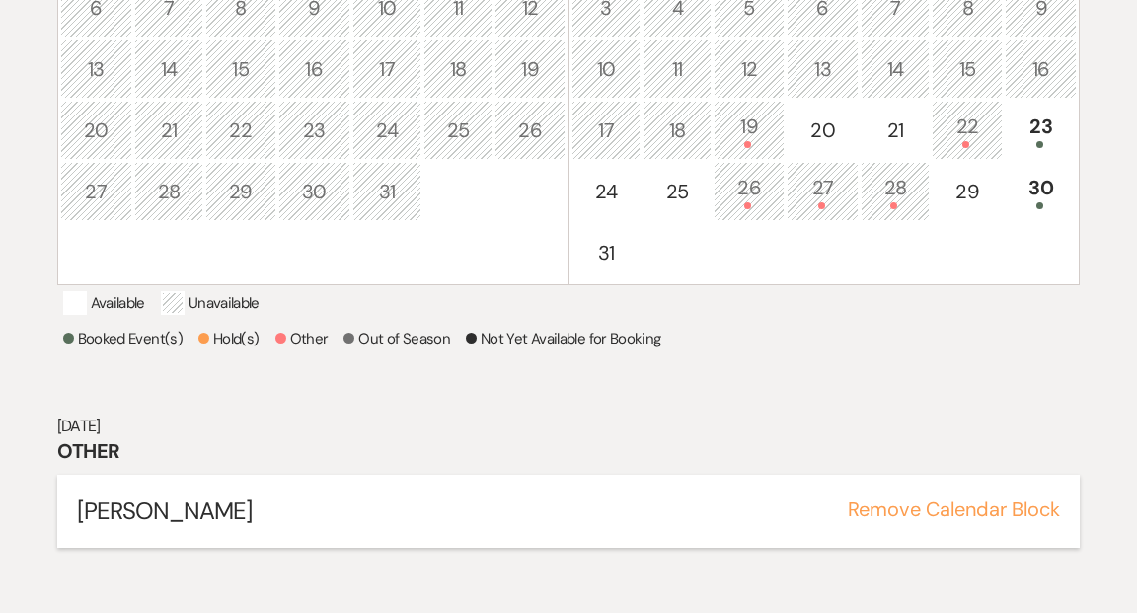
click at [154, 526] on span "Benny Nord" at bounding box center [165, 511] width 177 height 31
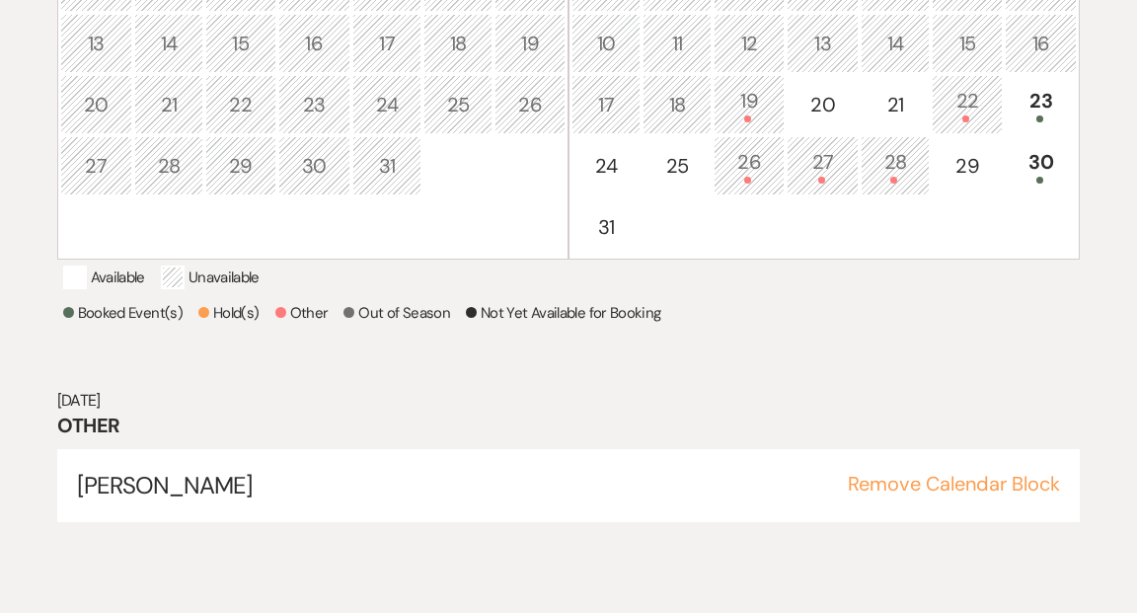
scroll to position [689, 0]
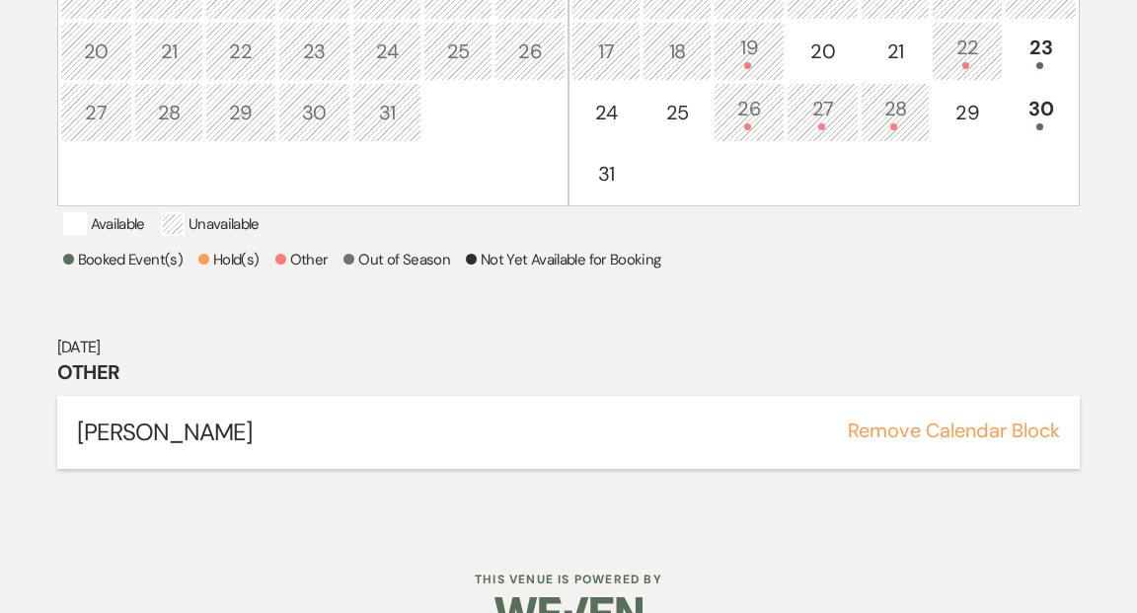
click at [169, 447] on span "Benny Nord" at bounding box center [165, 432] width 177 height 31
click at [894, 115] on div "28" at bounding box center [895, 112] width 47 height 37
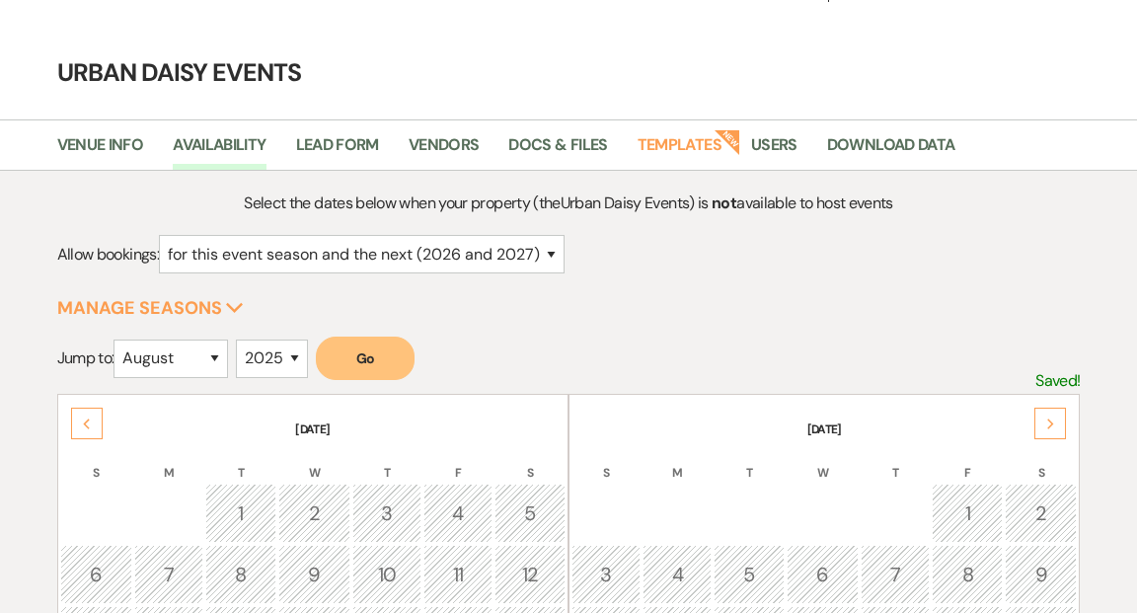
scroll to position [29, 0]
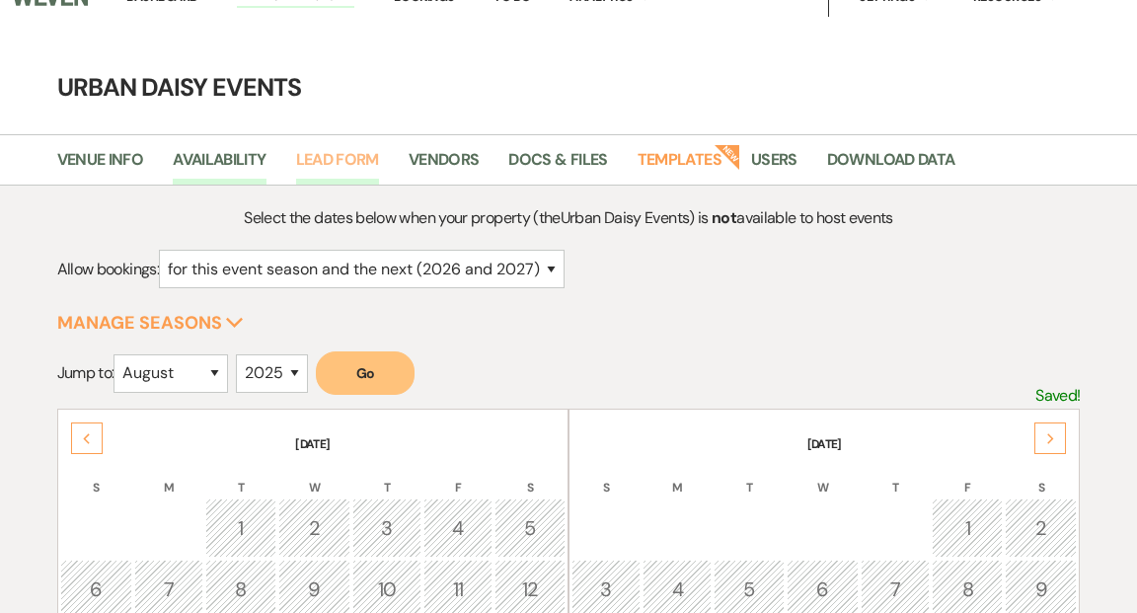
click at [363, 165] on link "Lead Form" at bounding box center [337, 166] width 83 height 38
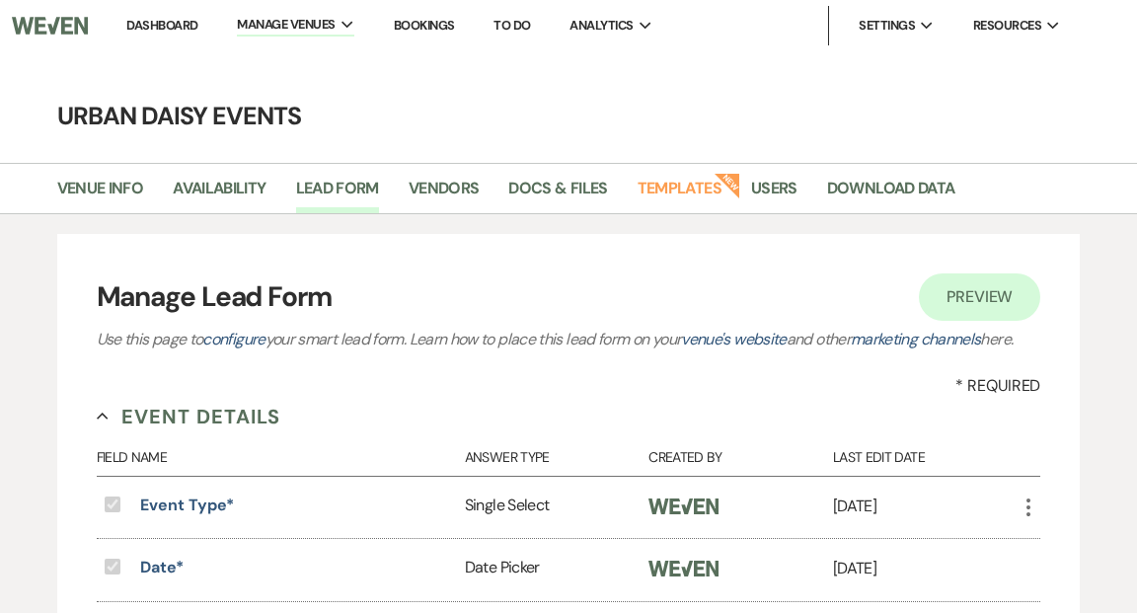
click at [429, 22] on link "Bookings" at bounding box center [424, 25] width 61 height 17
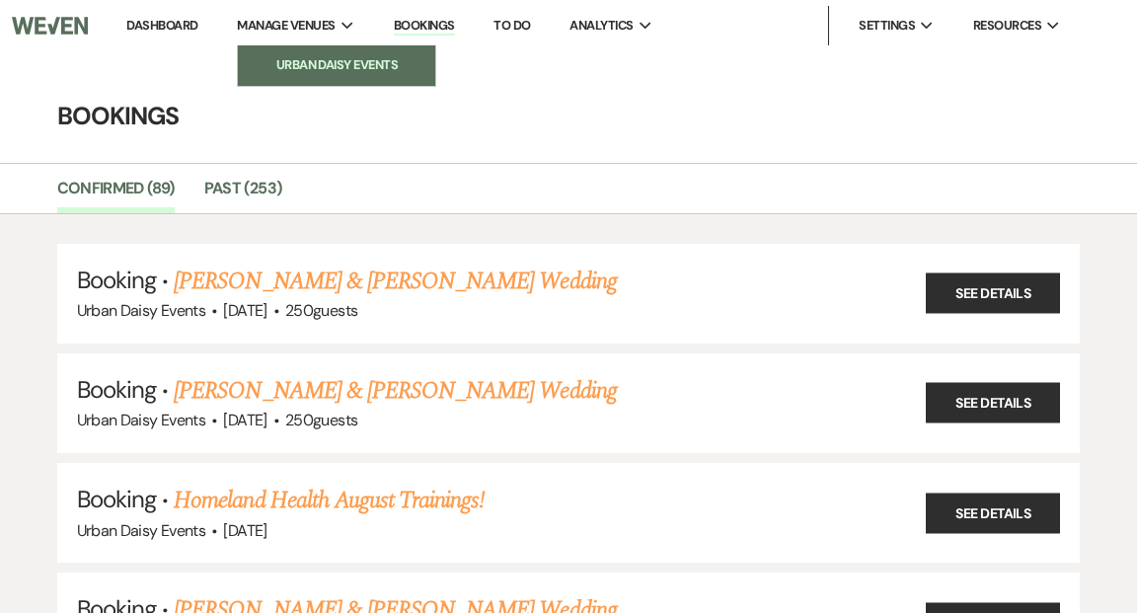
click at [301, 64] on li "Urban Daisy Events" at bounding box center [337, 65] width 178 height 20
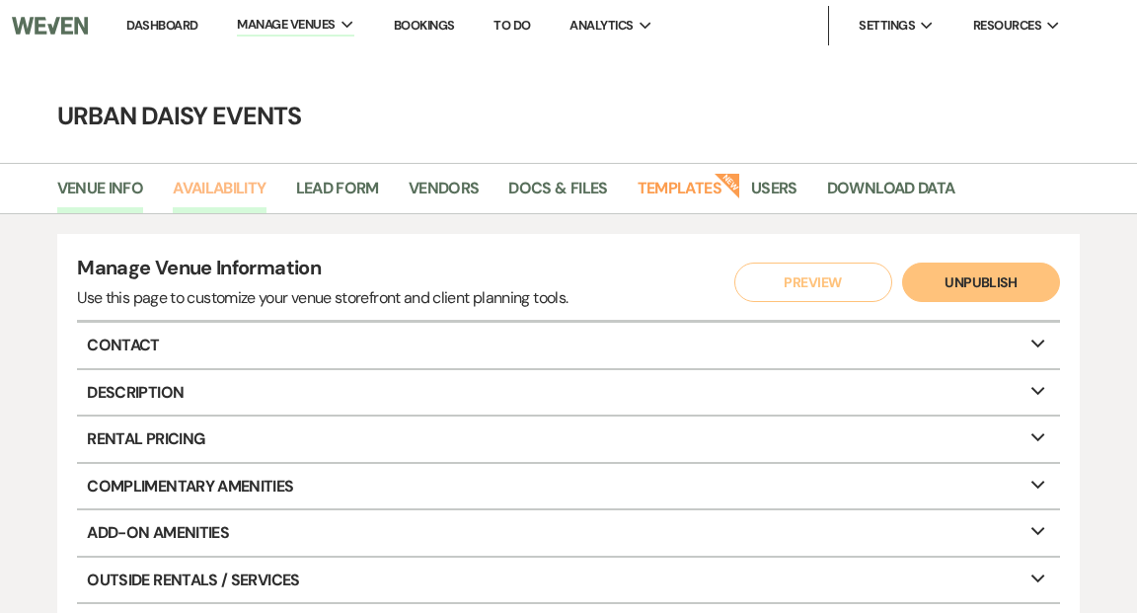
click at [238, 192] on link "Availability" at bounding box center [219, 195] width 93 height 38
select select "2"
select select "2026"
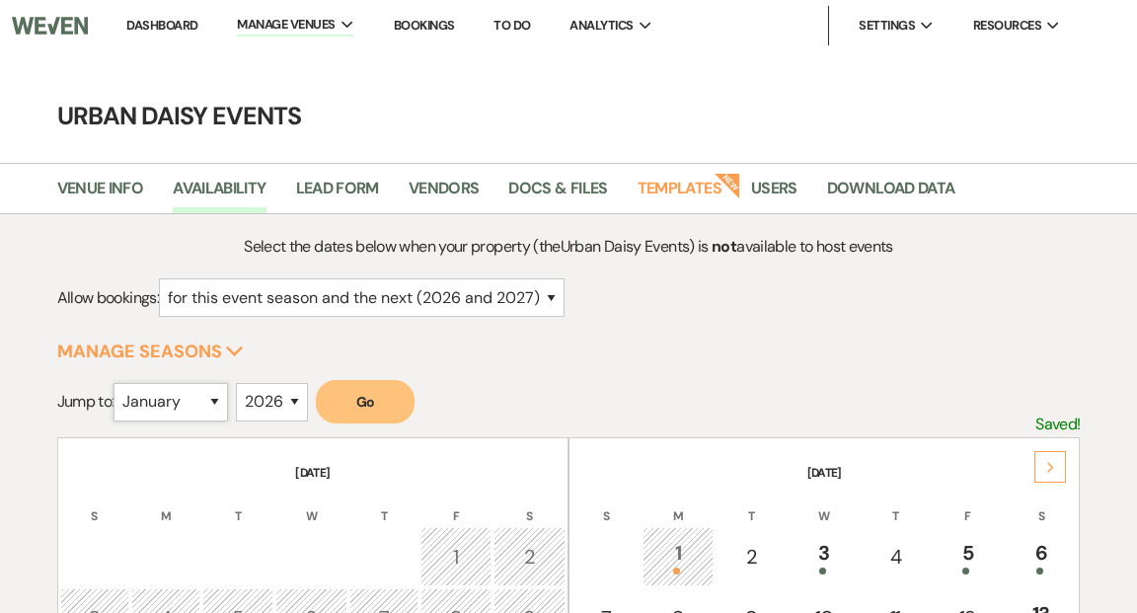
click at [220, 401] on select "January February March April May June July August September October November De…" at bounding box center [171, 402] width 115 height 38
select select "8"
click at [118, 383] on select "January February March April May June July August September October November De…" at bounding box center [171, 402] width 115 height 38
click at [298, 401] on select "2025 2026 2027 2028 2029" at bounding box center [272, 402] width 72 height 38
select select "2025"
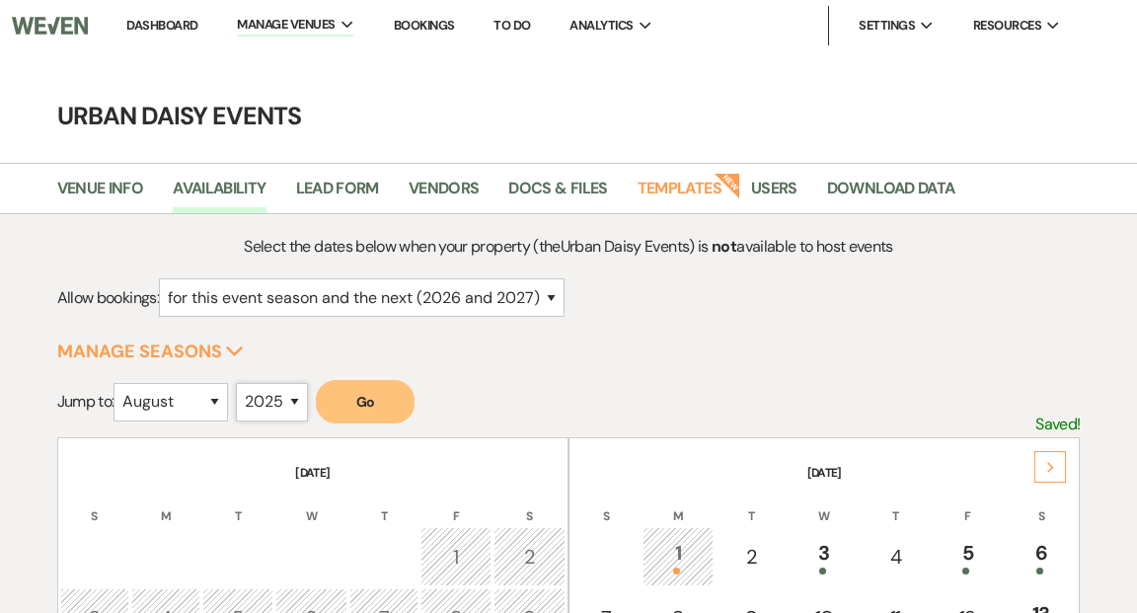
click at [241, 383] on select "2025 2026 2027 2028 2029" at bounding box center [272, 402] width 72 height 38
click at [380, 401] on button "Go" at bounding box center [365, 401] width 99 height 43
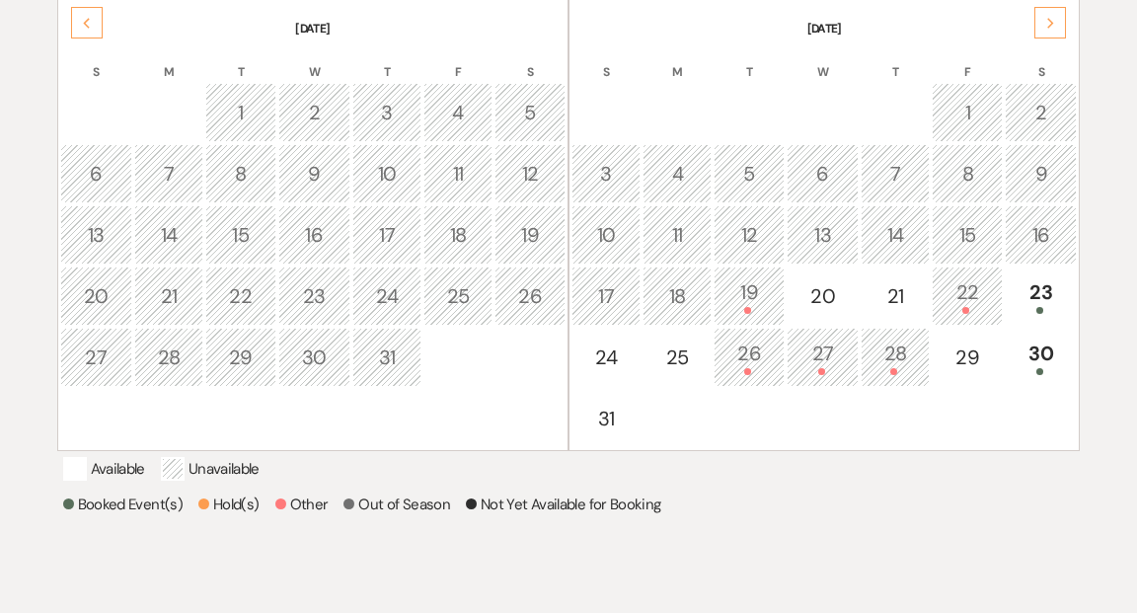
scroll to position [466, 0]
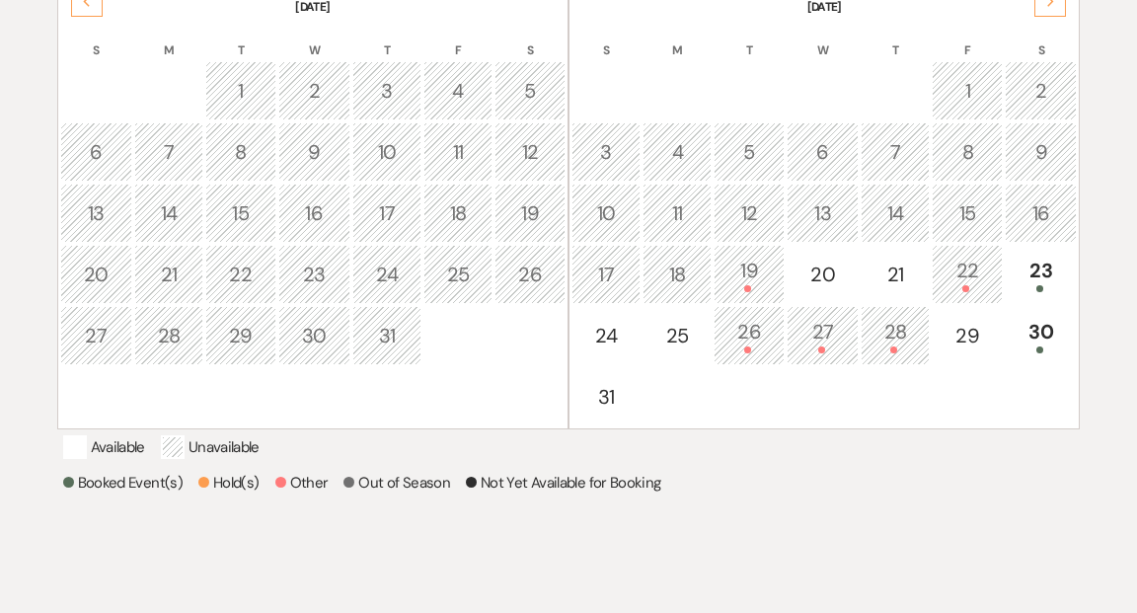
click at [888, 345] on div "28" at bounding box center [895, 335] width 47 height 37
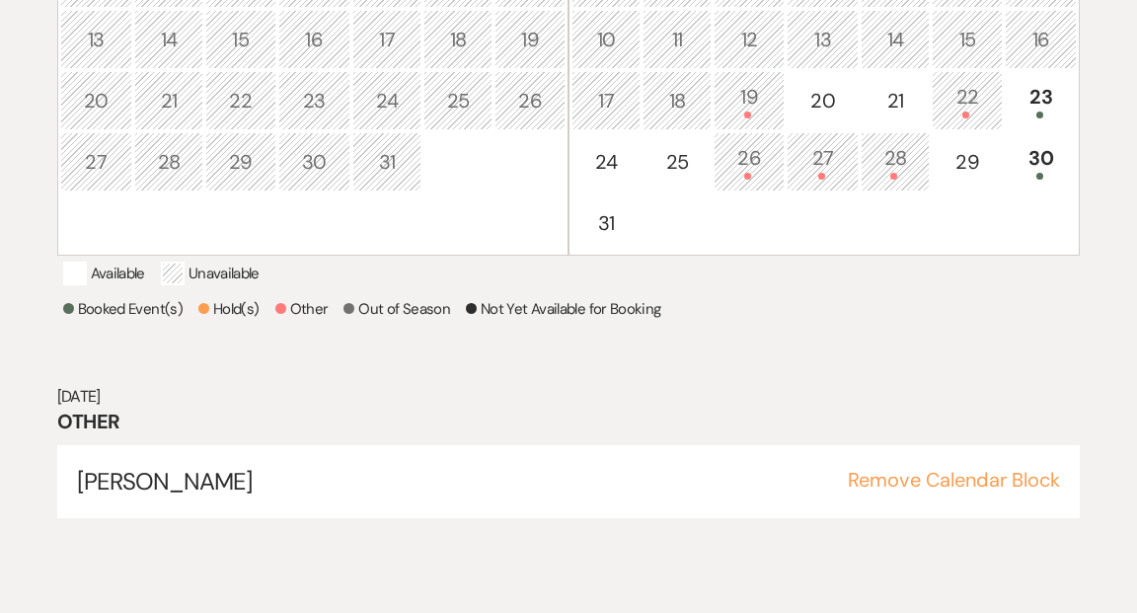
scroll to position [644, 0]
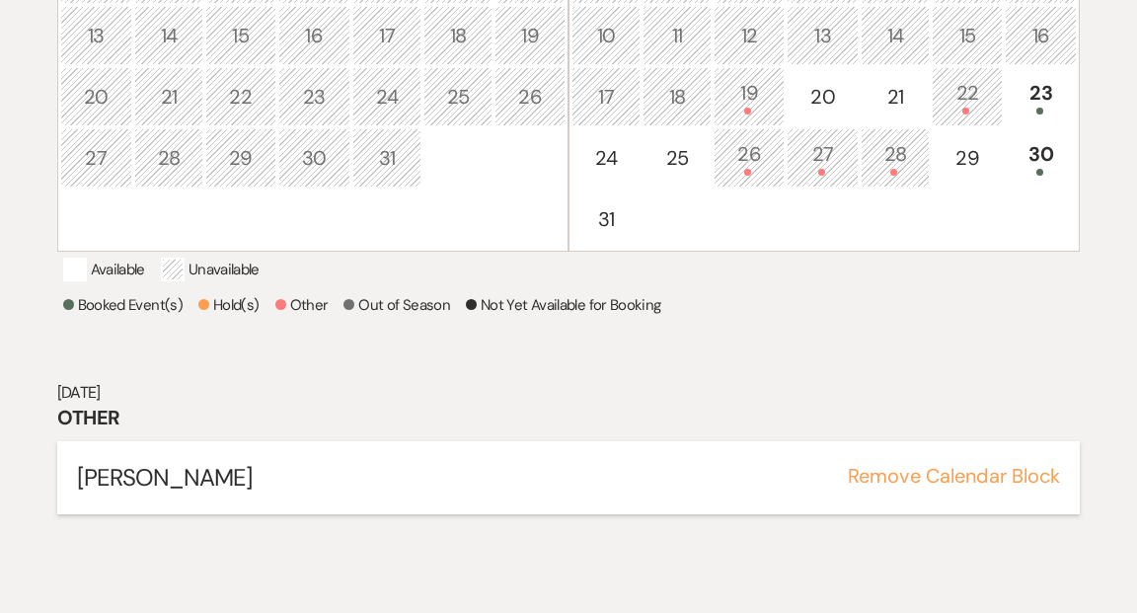
click at [897, 486] on button "Remove Calendar Block" at bounding box center [954, 476] width 212 height 20
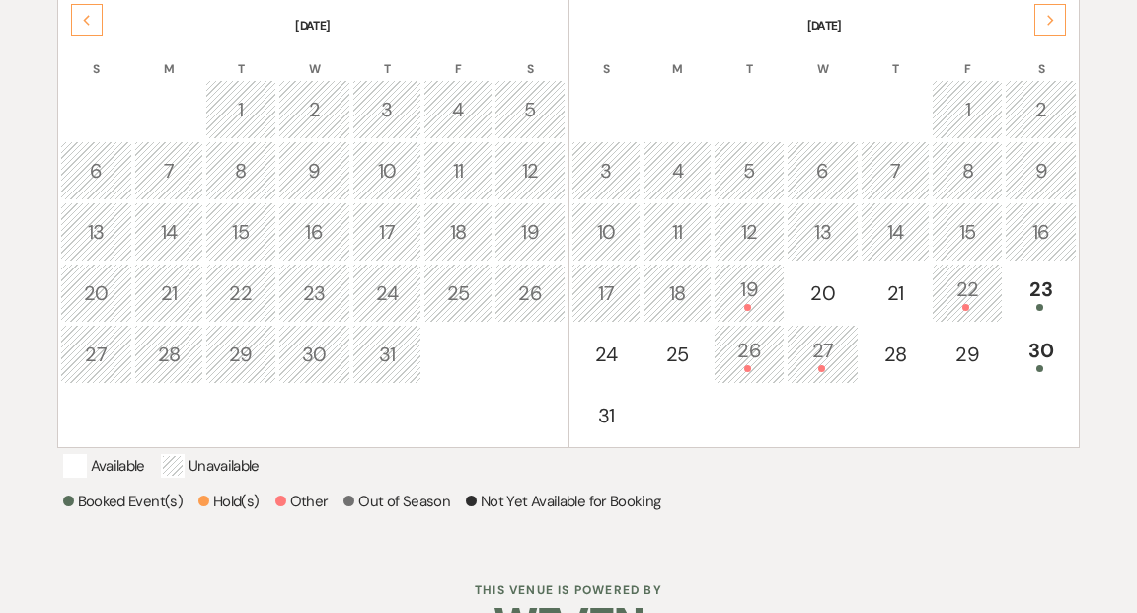
scroll to position [428, 0]
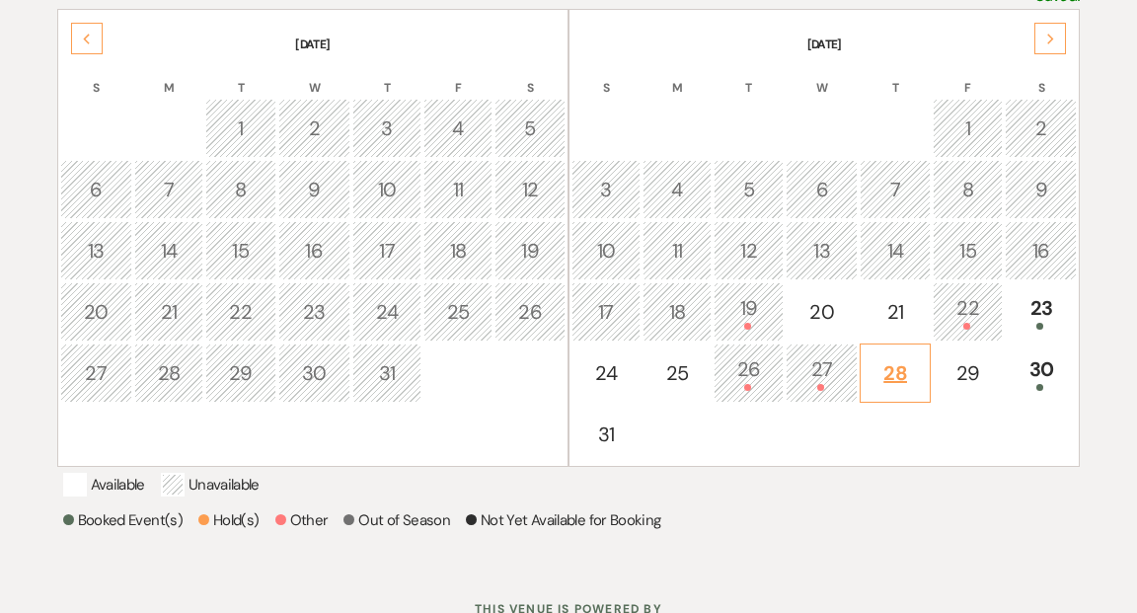
click at [888, 367] on div "28" at bounding box center [895, 373] width 48 height 30
select select "other"
select select "false"
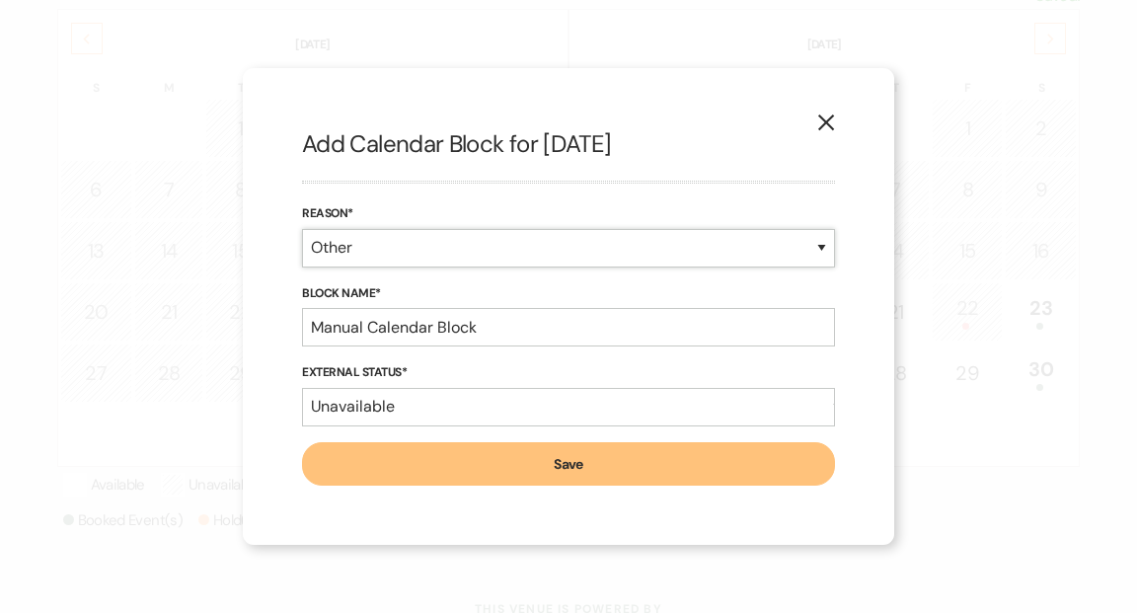
click at [819, 246] on select "Booked Event Hold Other" at bounding box center [568, 248] width 533 height 38
select select "bookedEvent"
click at [302, 268] on select "Booked Event Hold Other" at bounding box center [568, 248] width 533 height 38
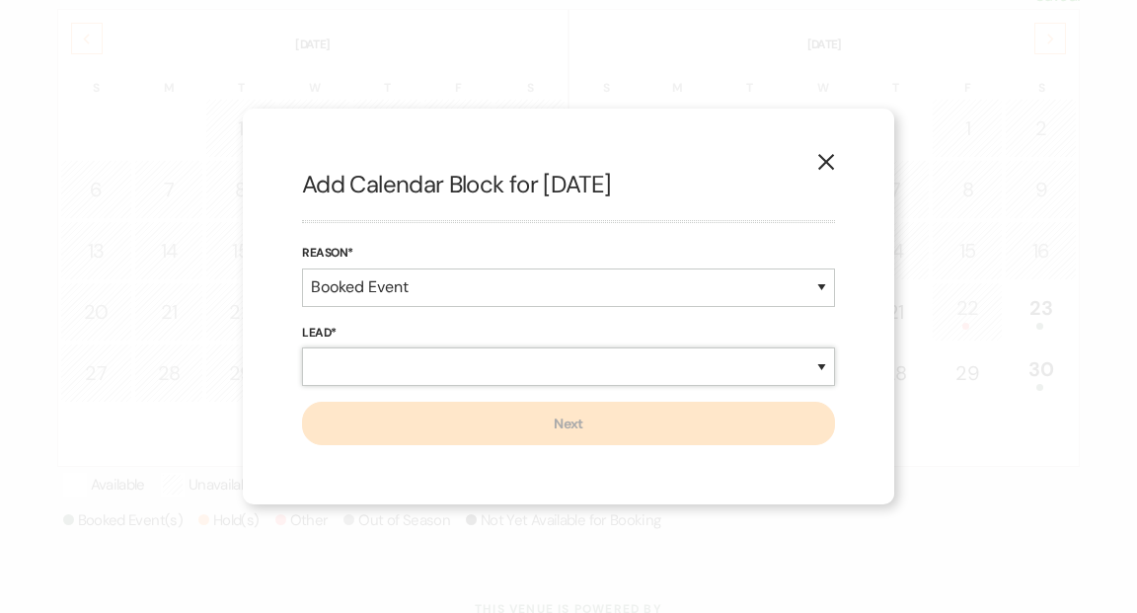
click at [819, 366] on select "New Lead Existing Lead" at bounding box center [568, 366] width 533 height 38
select select "newLead"
click at [302, 347] on select "New Lead Existing Lead" at bounding box center [568, 366] width 533 height 38
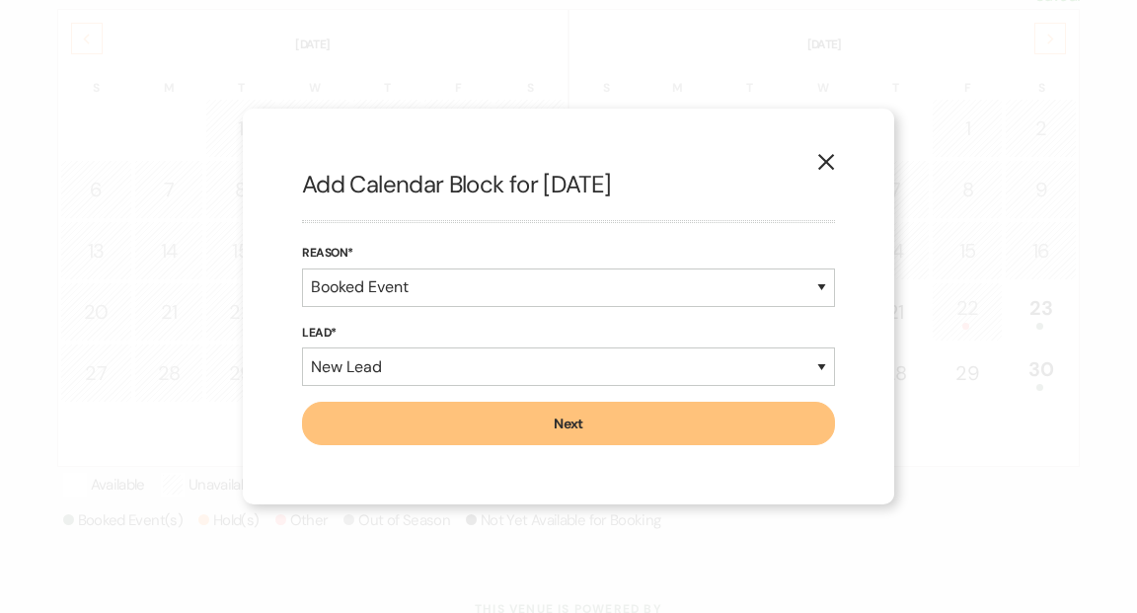
click at [646, 425] on button "Next" at bounding box center [568, 423] width 533 height 43
select select "7"
select select "635"
select select "false"
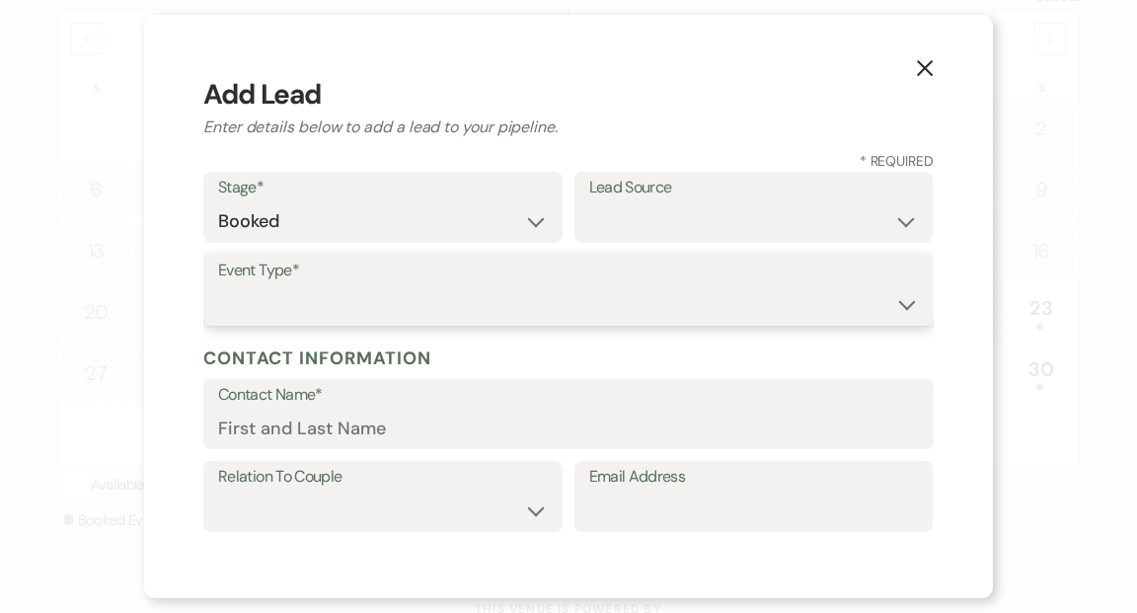
click at [903, 306] on select "Wedding Anniversary Party Baby Shower Bachelorette / Bachelor Party Birthday Pa…" at bounding box center [568, 304] width 701 height 38
select select "9"
click at [218, 285] on select "Wedding Anniversary Party Baby Shower Bachelorette / Bachelor Party Birthday Pa…" at bounding box center [568, 304] width 701 height 38
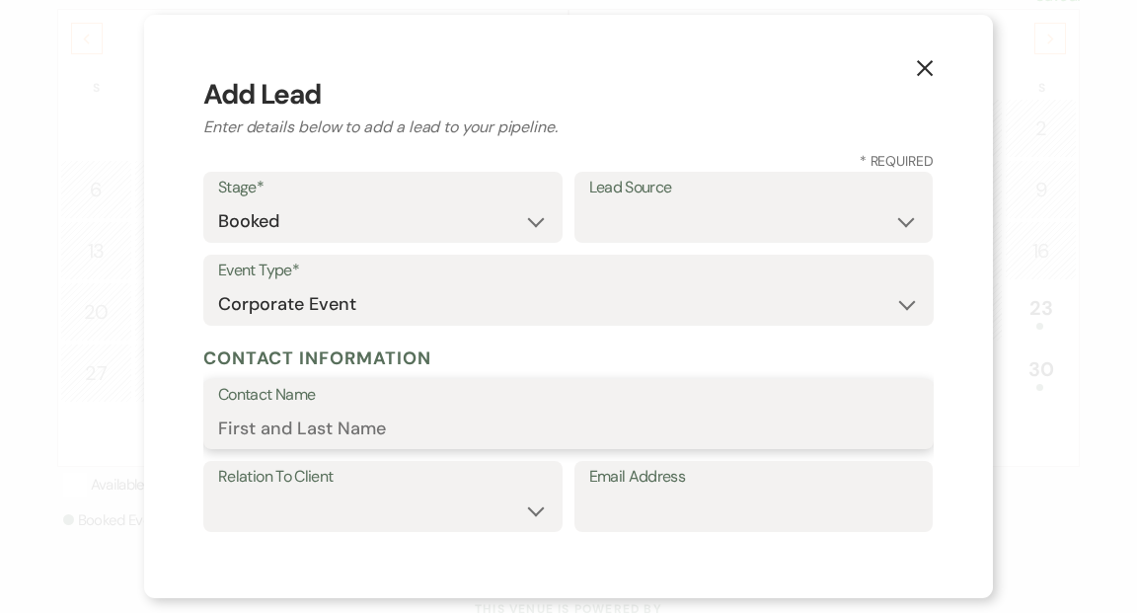
click at [509, 430] on input "Contact Name" at bounding box center [568, 428] width 701 height 38
type input "Benny Nord"
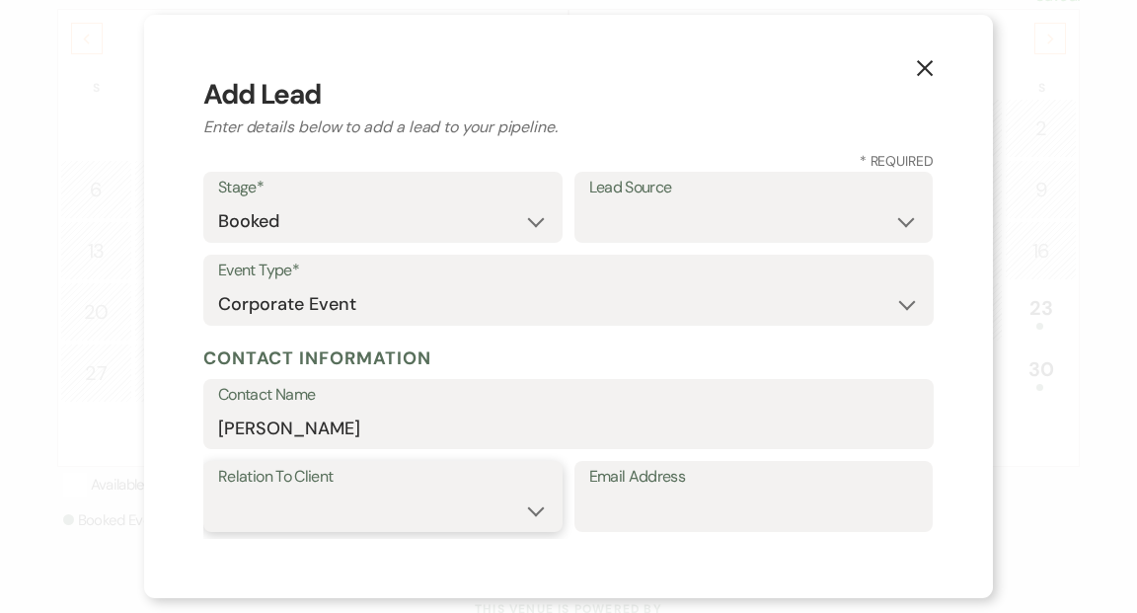
click at [534, 513] on select "Client Event Planner Parent of Client Family Member Friend Other" at bounding box center [383, 511] width 330 height 38
select select "1"
click at [218, 492] on select "Client Event Planner Parent of Client Family Member Friend Other" at bounding box center [383, 511] width 330 height 38
click at [621, 506] on input "Email Address" at bounding box center [754, 511] width 330 height 38
click at [1016, 269] on div "X Add Lead Enter details below to add a lead to your pipeline. * Required Stage…" at bounding box center [568, 306] width 1137 height 613
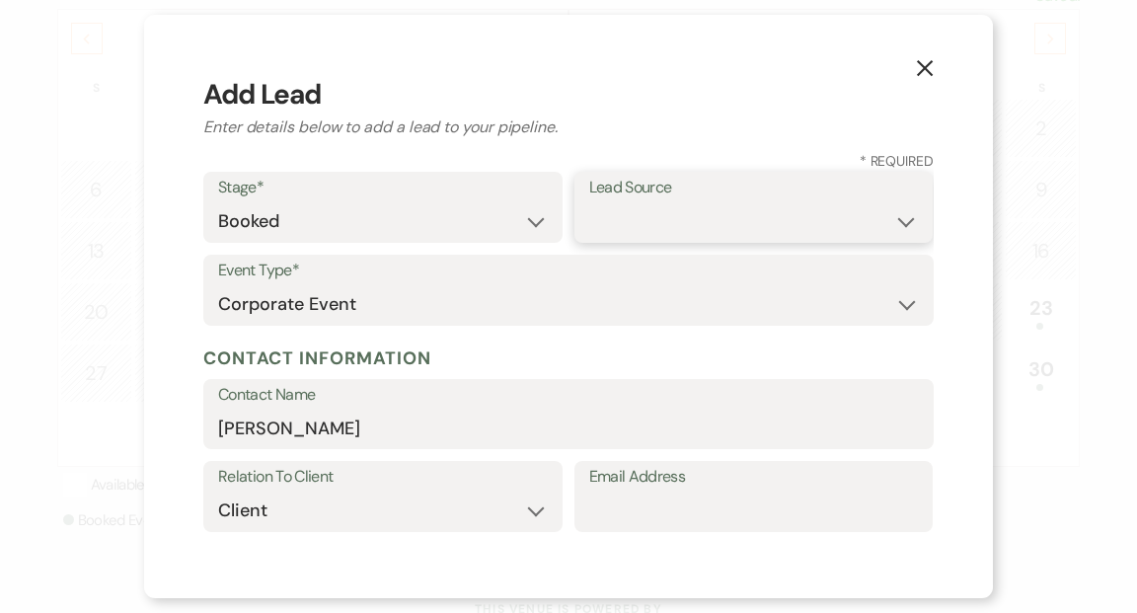
click at [903, 223] on select "Weven Venue Website Instagram Facebook Pinterest Google The Knot Wedding Wire H…" at bounding box center [754, 221] width 330 height 38
select select "12"
click at [589, 202] on select "Weven Venue Website Instagram Facebook Pinterest Google The Knot Wedding Wire H…" at bounding box center [754, 221] width 330 height 38
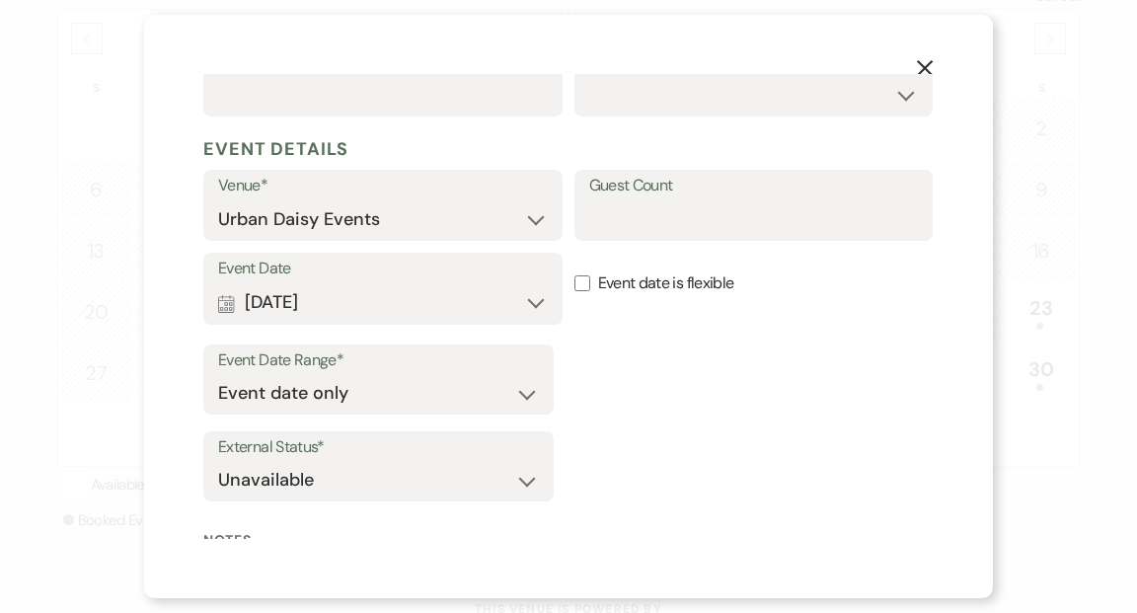
scroll to position [511, 0]
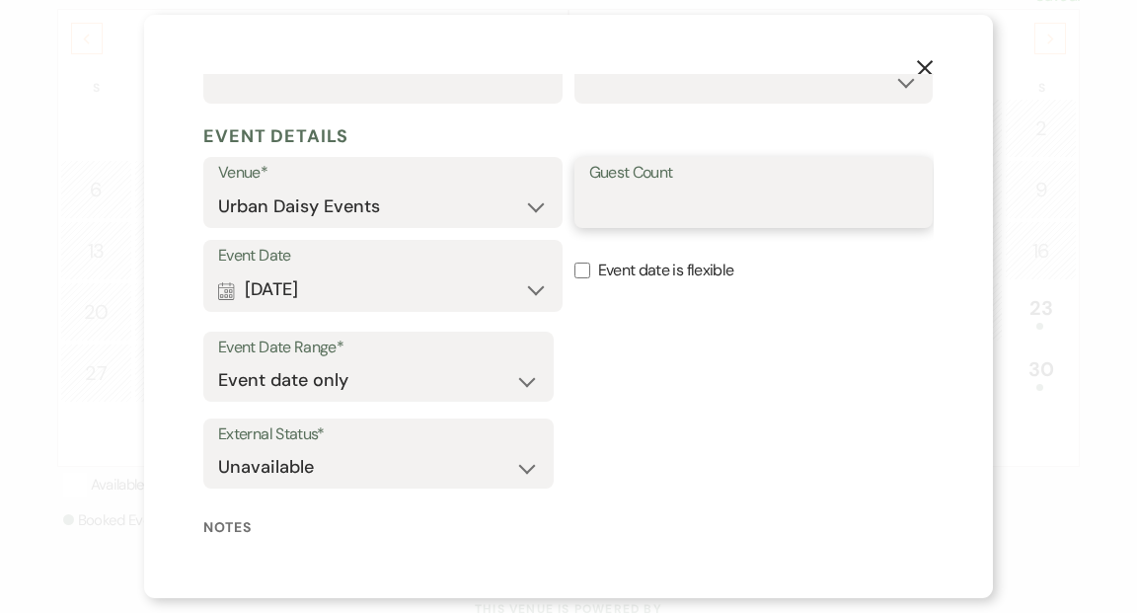
click at [665, 204] on input "Guest Count" at bounding box center [754, 207] width 330 height 38
type input "200"
click at [687, 378] on div "Event Date Range* Event date only Event date and" at bounding box center [568, 371] width 730 height 79
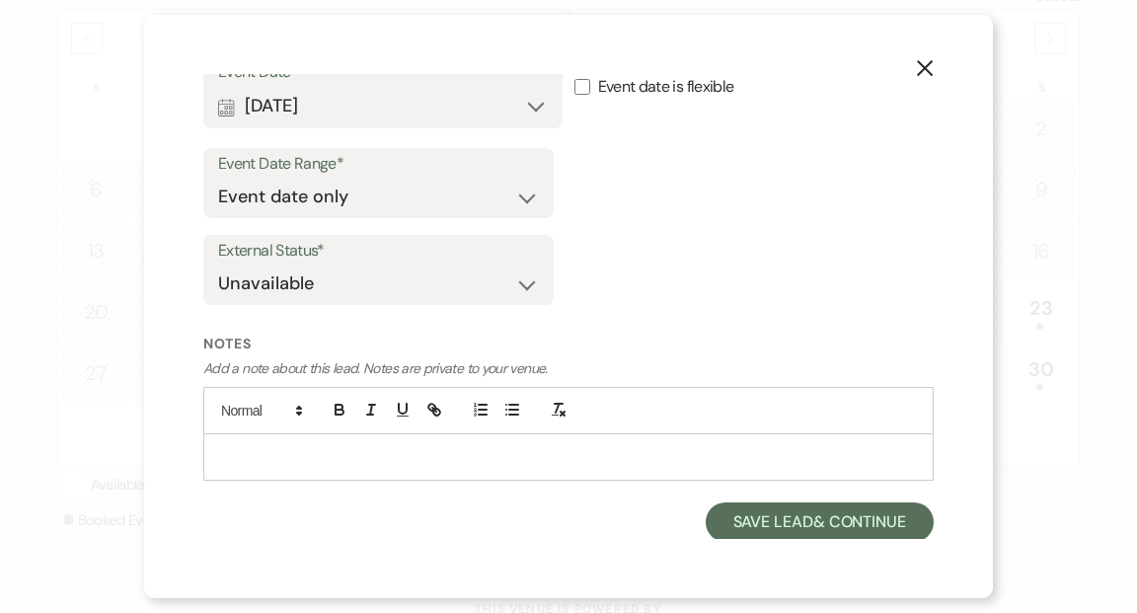
click at [351, 448] on p at bounding box center [568, 457] width 699 height 22
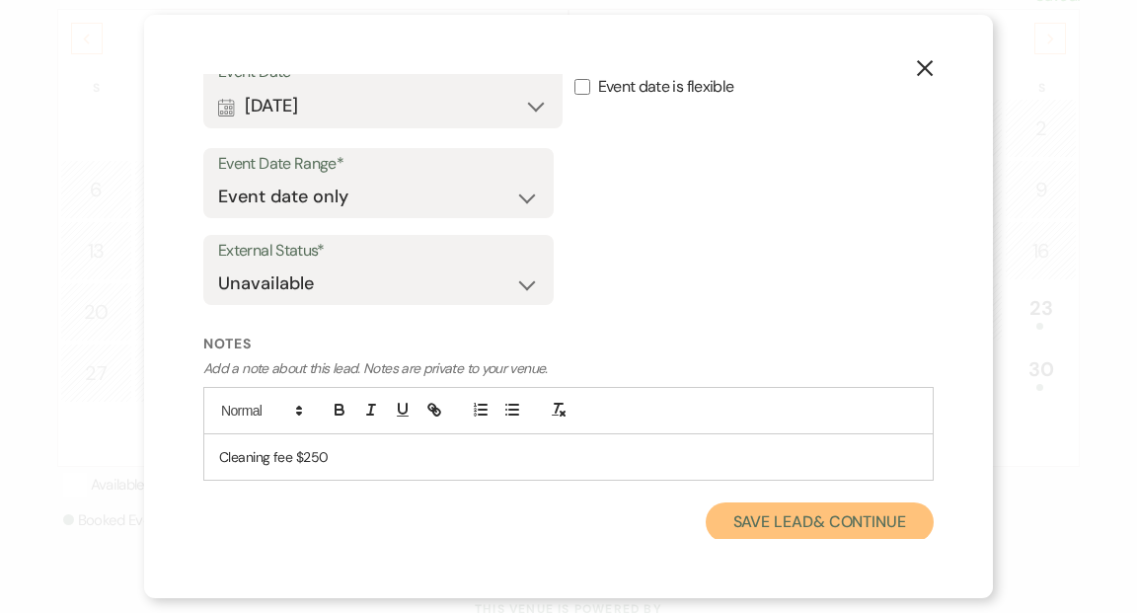
click at [791, 516] on button "Save Lead & Continue" at bounding box center [820, 521] width 228 height 39
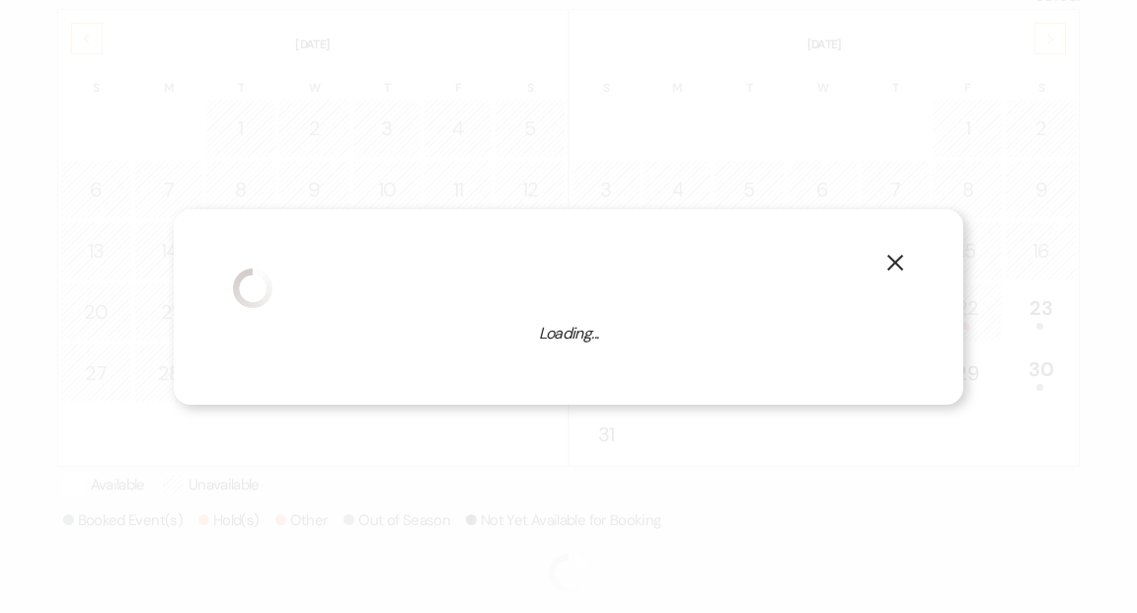
select select "9"
select select "635"
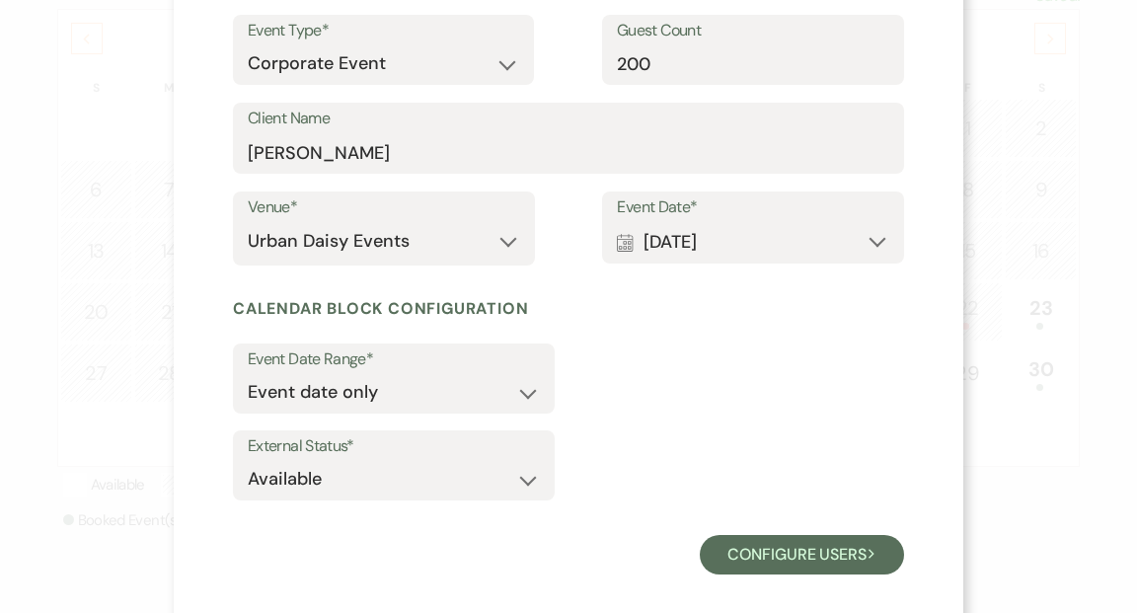
scroll to position [257, 0]
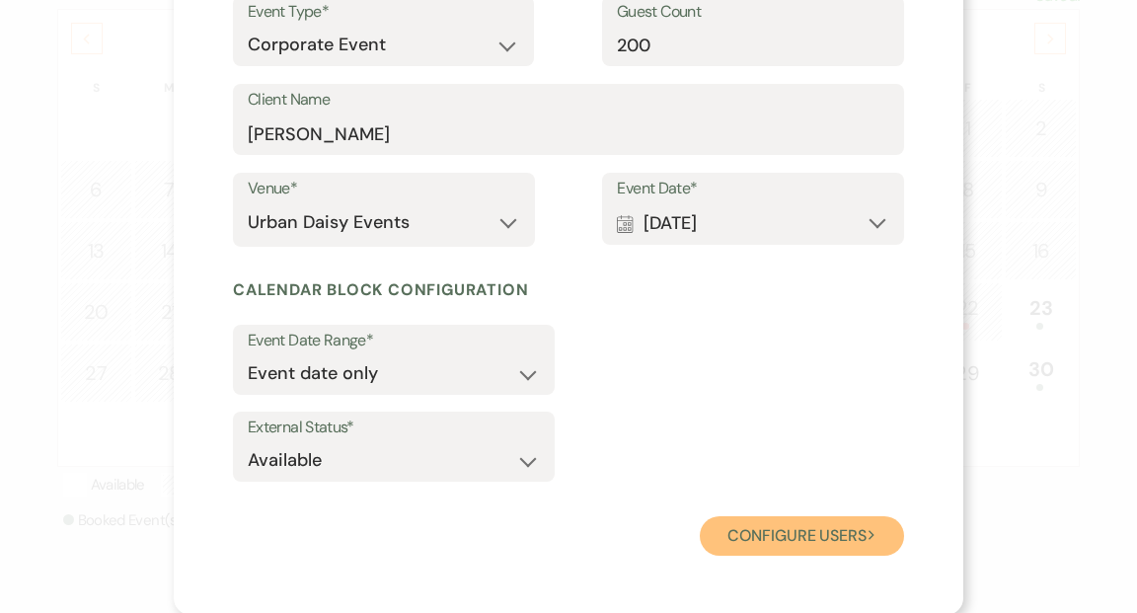
click at [773, 530] on button "Configure users Next" at bounding box center [802, 535] width 204 height 39
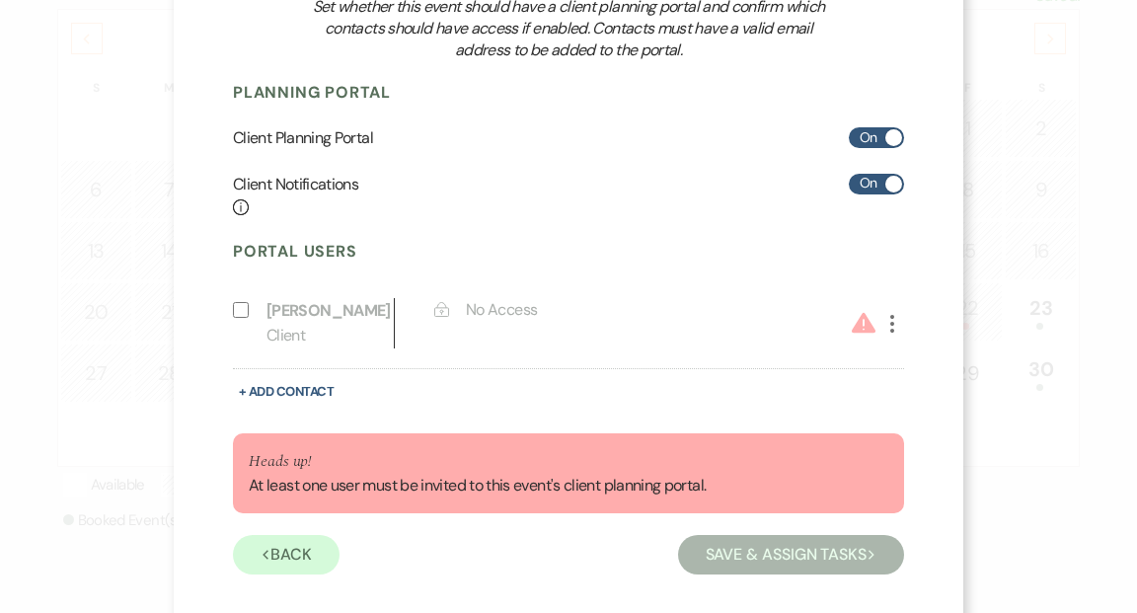
click at [245, 306] on input "Include on Planning Portal" at bounding box center [241, 310] width 16 height 16
select select "1"
select select "6"
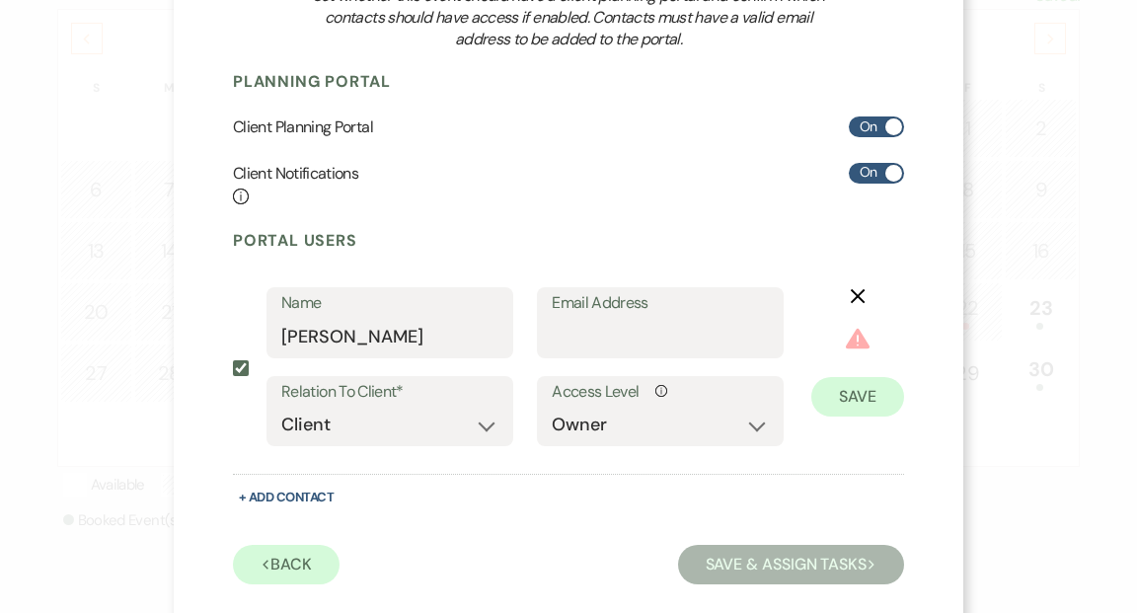
scroll to position [298, 0]
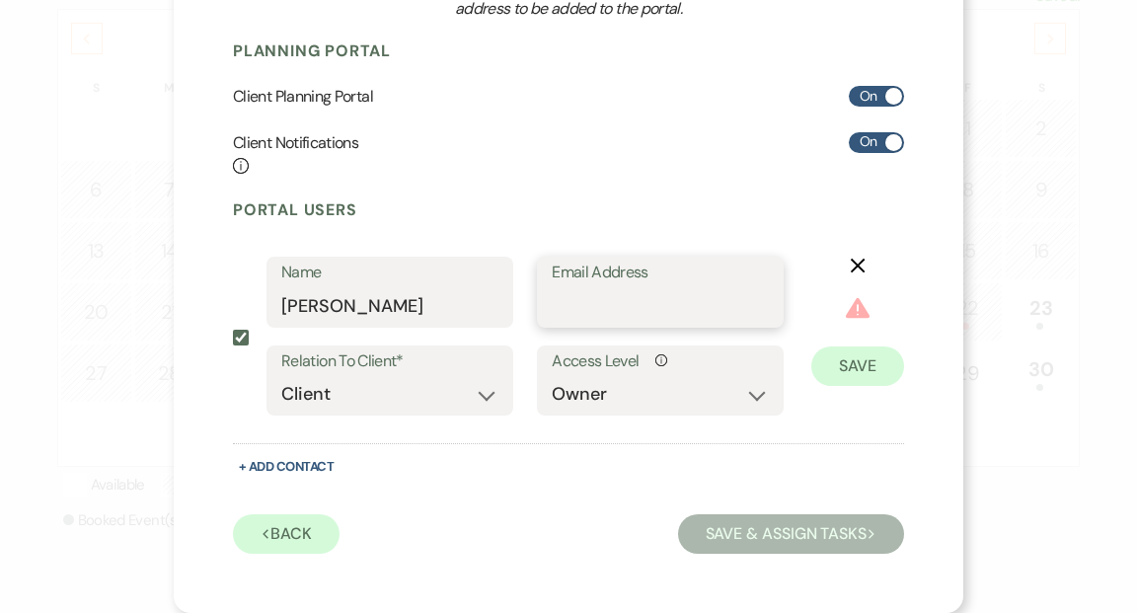
click at [741, 297] on input "Email Address" at bounding box center [660, 306] width 217 height 38
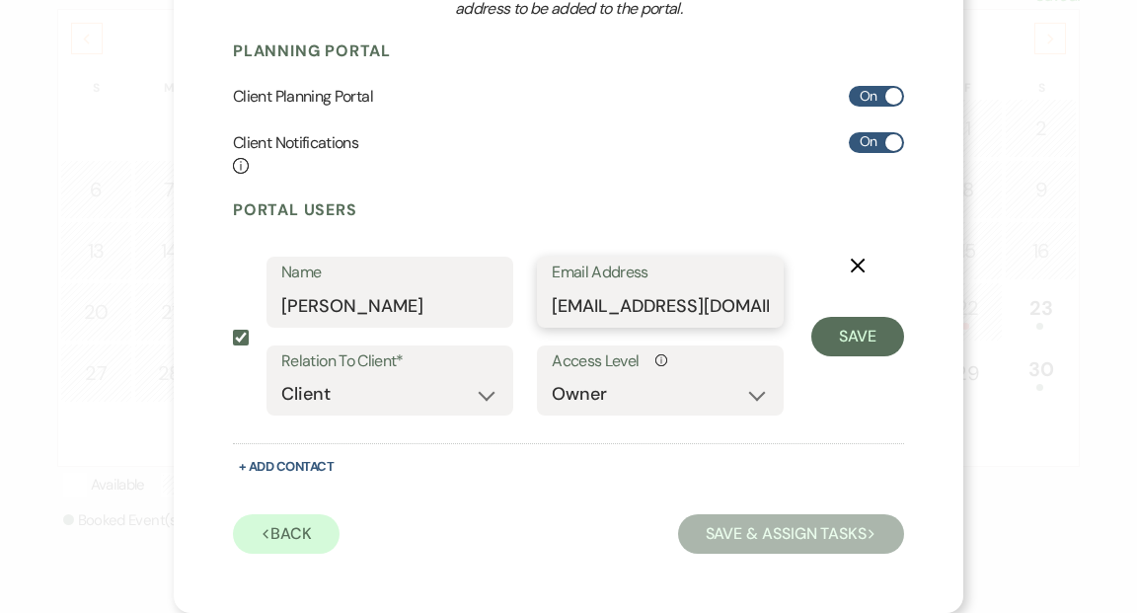
type input "hello@bennynord.com"
click at [865, 336] on button "Save" at bounding box center [857, 336] width 93 height 39
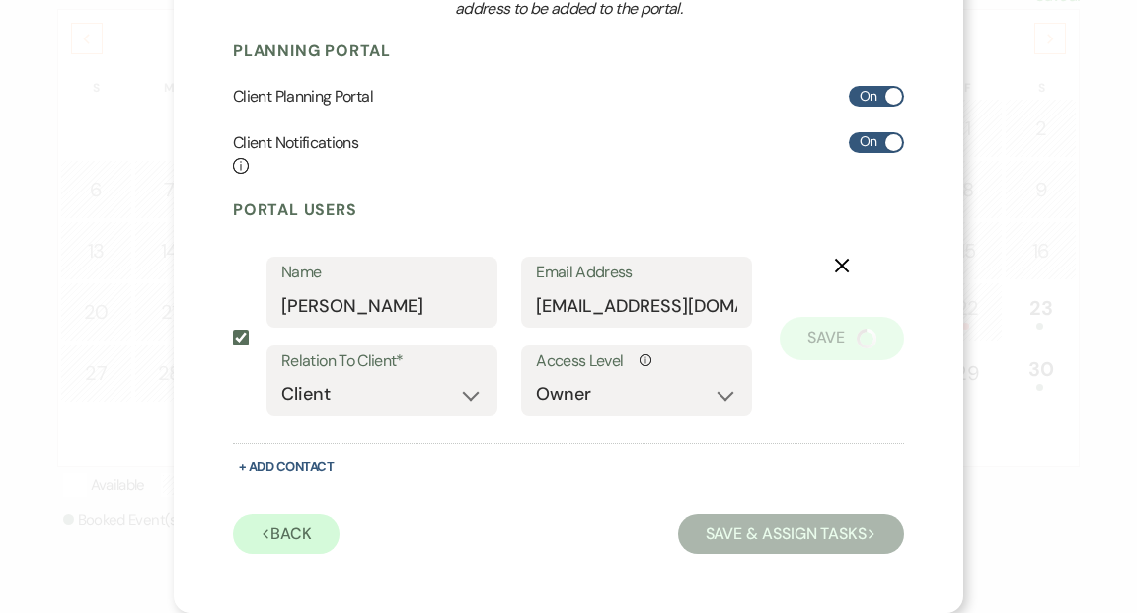
scroll to position [182, 0]
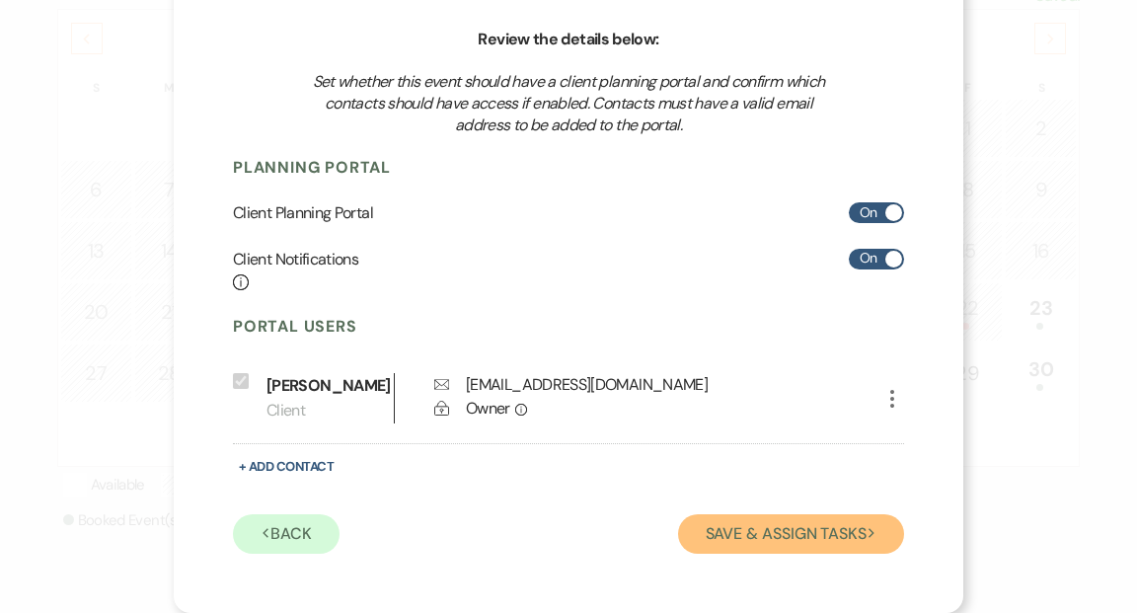
click at [713, 539] on button "Save & Assign Tasks Next" at bounding box center [791, 533] width 226 height 39
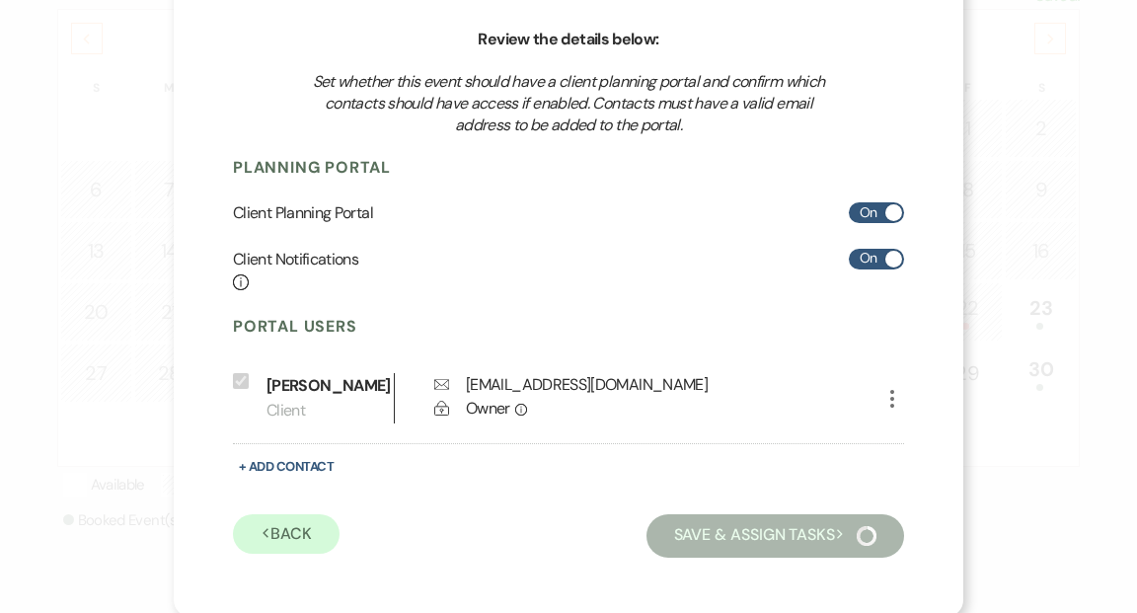
scroll to position [162, 0]
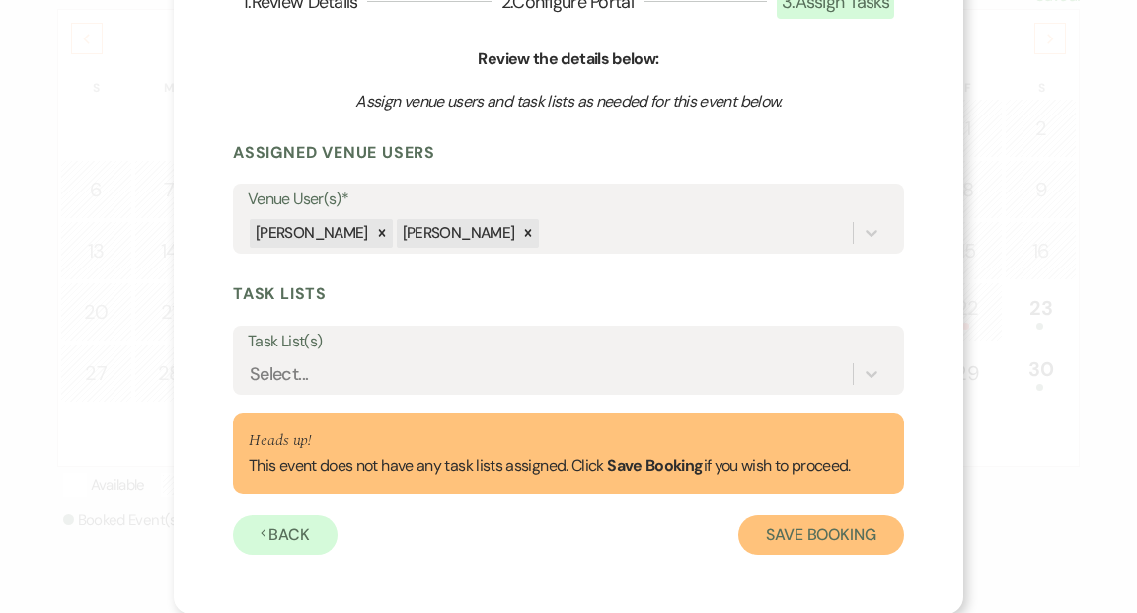
click at [779, 536] on button "Save Booking" at bounding box center [821, 534] width 166 height 39
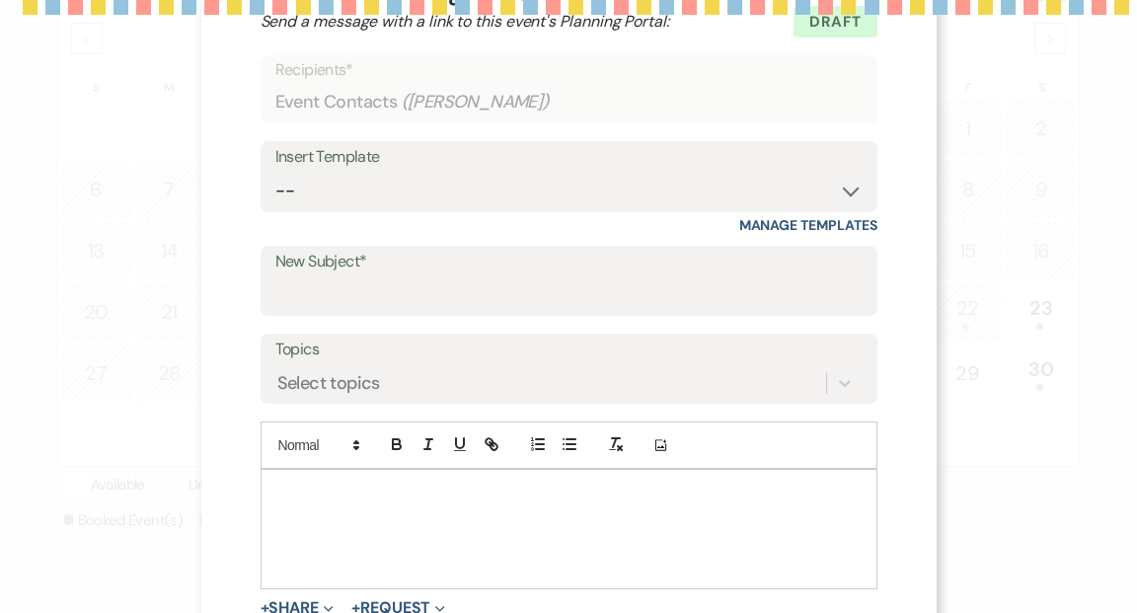
scroll to position [0, 0]
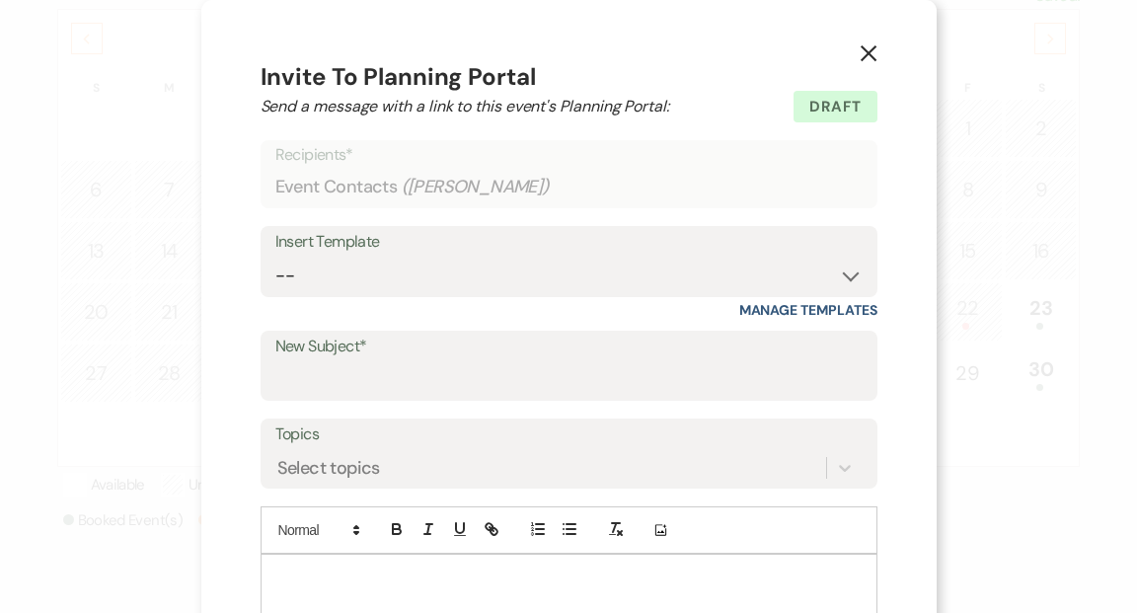
click at [863, 53] on use "button" at bounding box center [868, 53] width 16 height 16
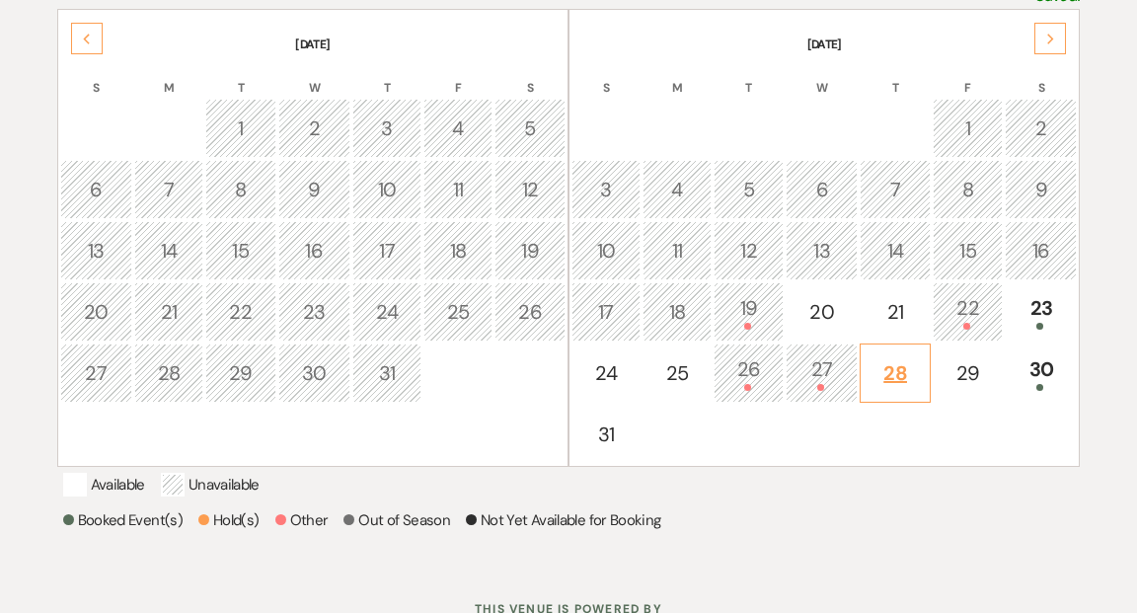
click at [889, 366] on div "28" at bounding box center [895, 373] width 48 height 30
select select "other"
select select "false"
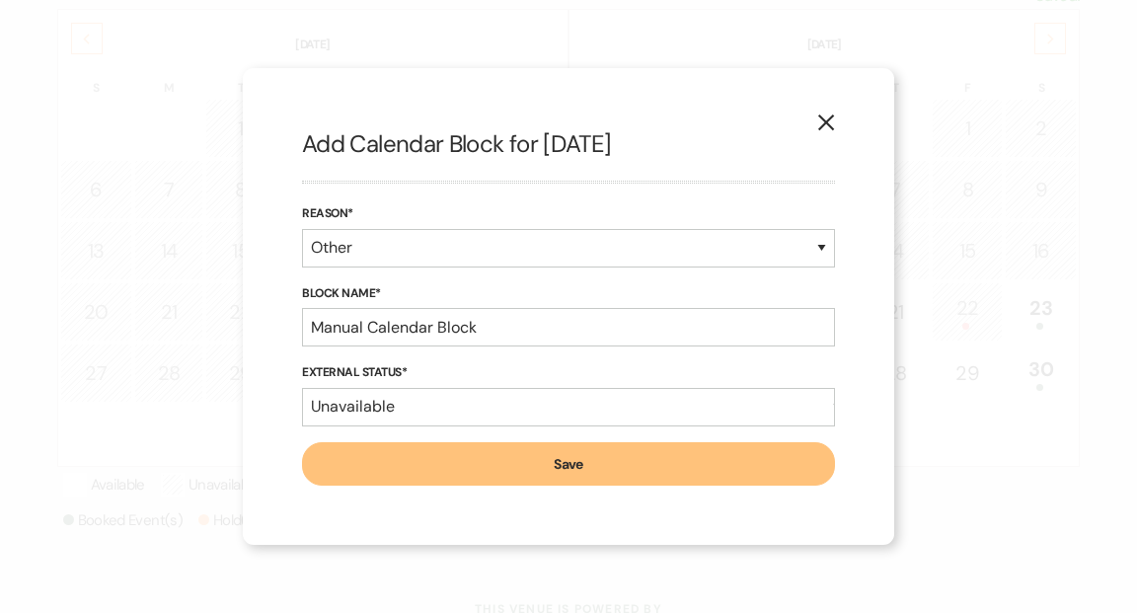
click at [820, 124] on icon "X" at bounding box center [826, 123] width 18 height 18
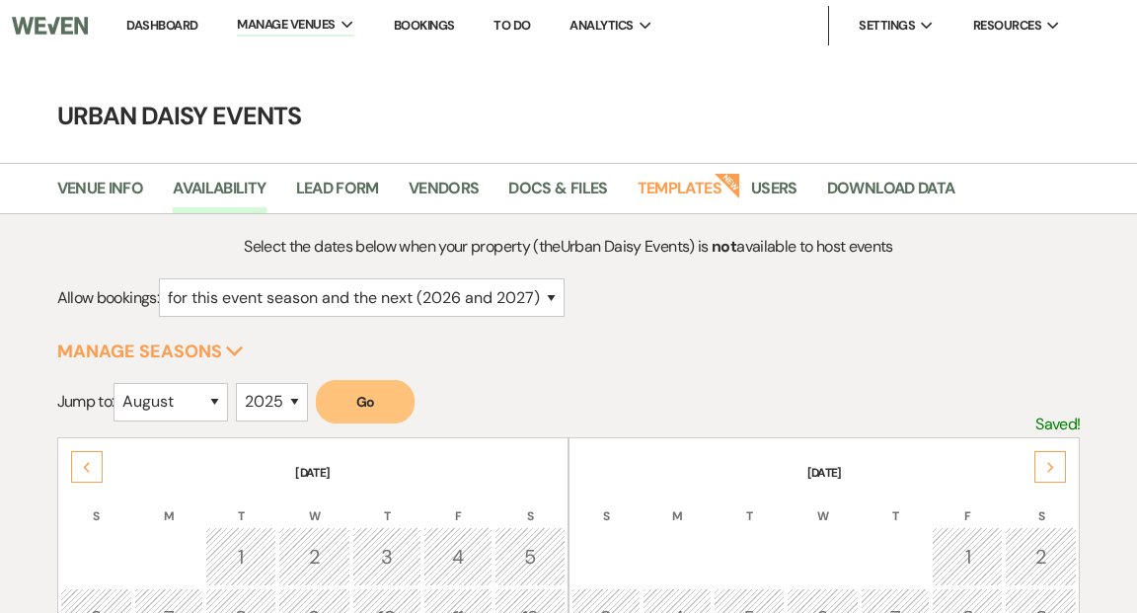
click at [68, 31] on img at bounding box center [50, 25] width 76 height 41
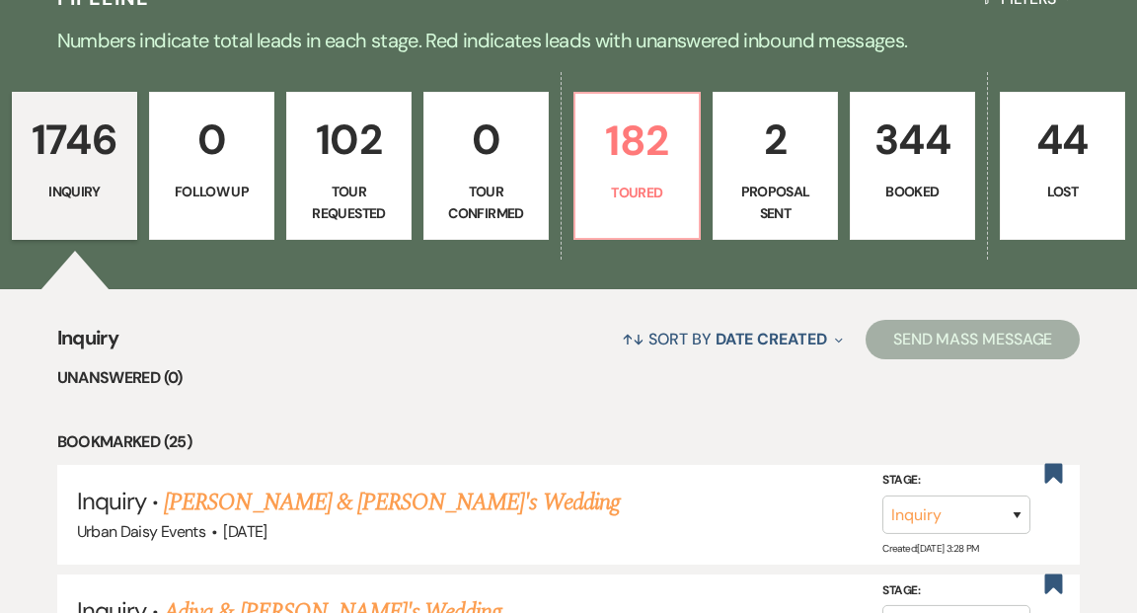
click at [929, 167] on link "344 Booked" at bounding box center [912, 166] width 125 height 148
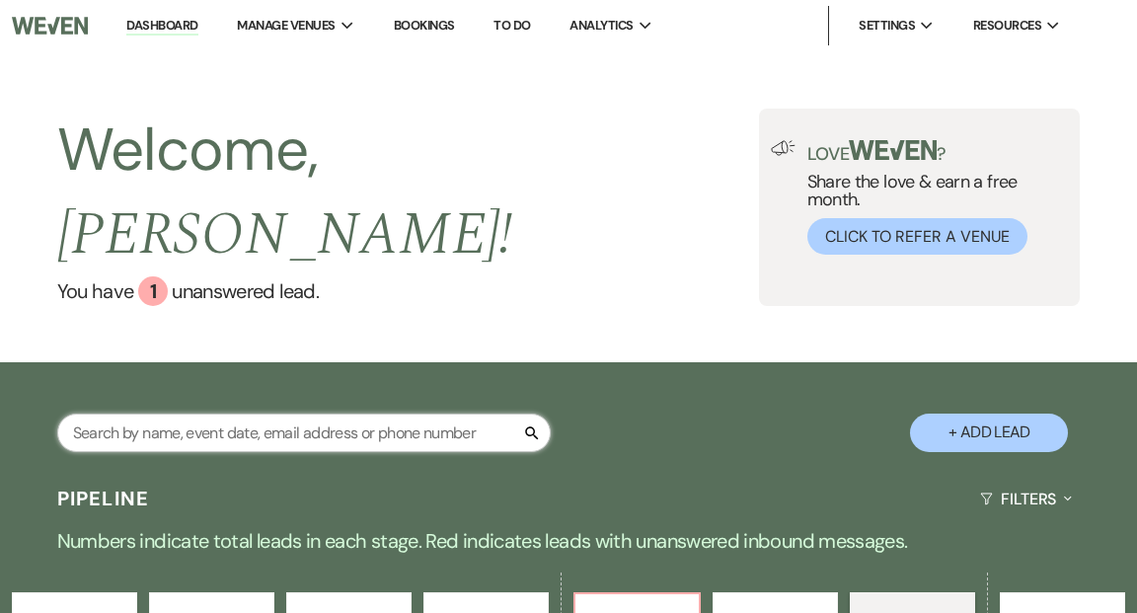
click at [242, 414] on input "text" at bounding box center [304, 433] width 494 height 38
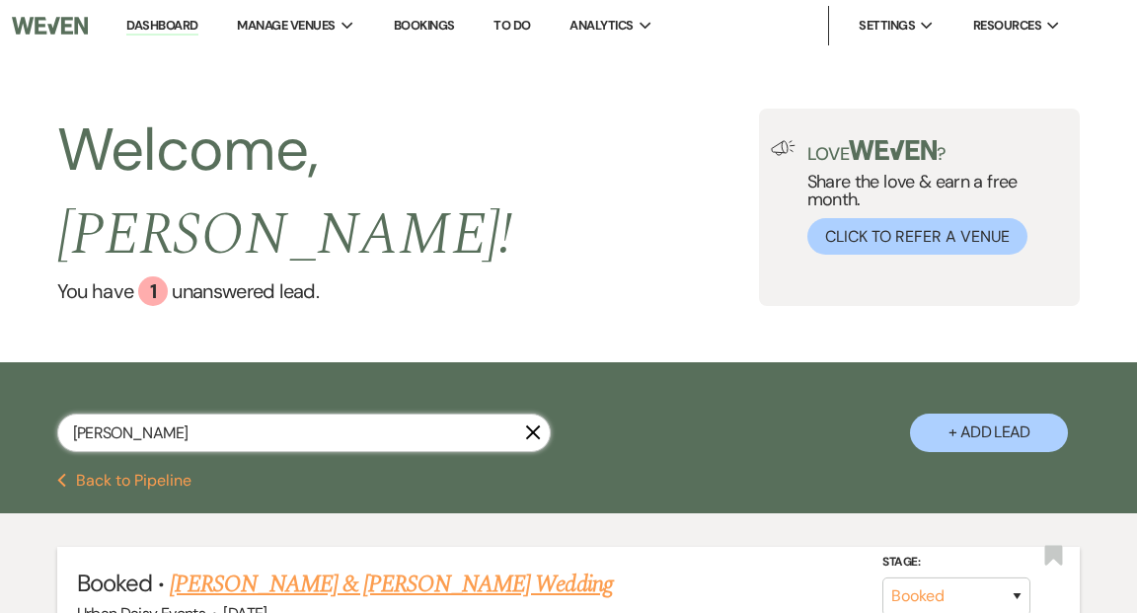
type input "[PERSON_NAME]"
click at [286, 567] on link "[PERSON_NAME] & [PERSON_NAME] Wedding" at bounding box center [391, 585] width 442 height 36
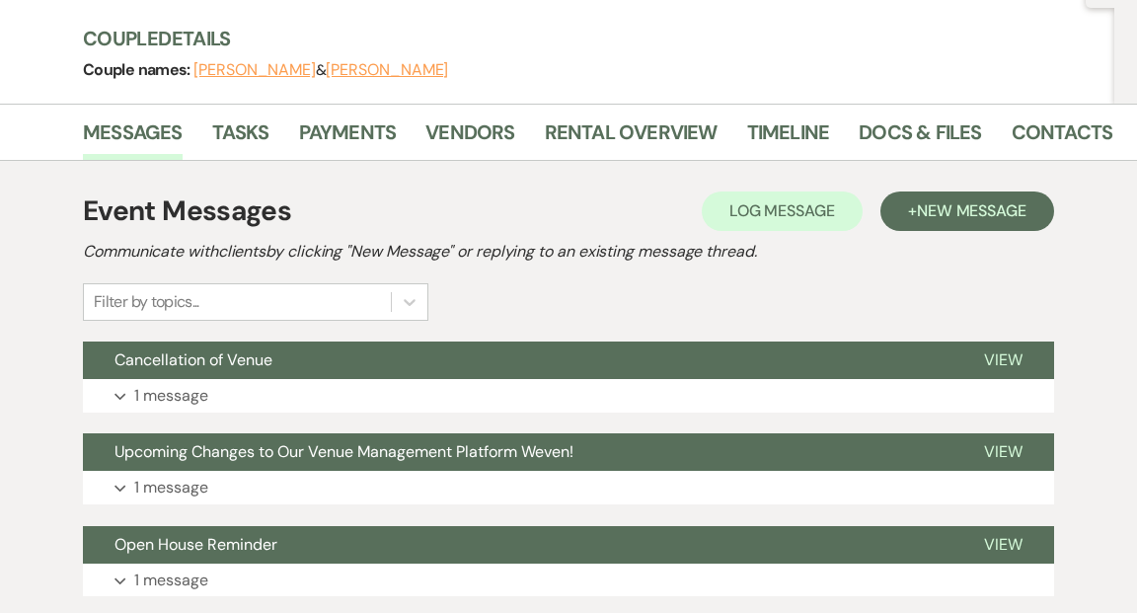
scroll to position [384, 0]
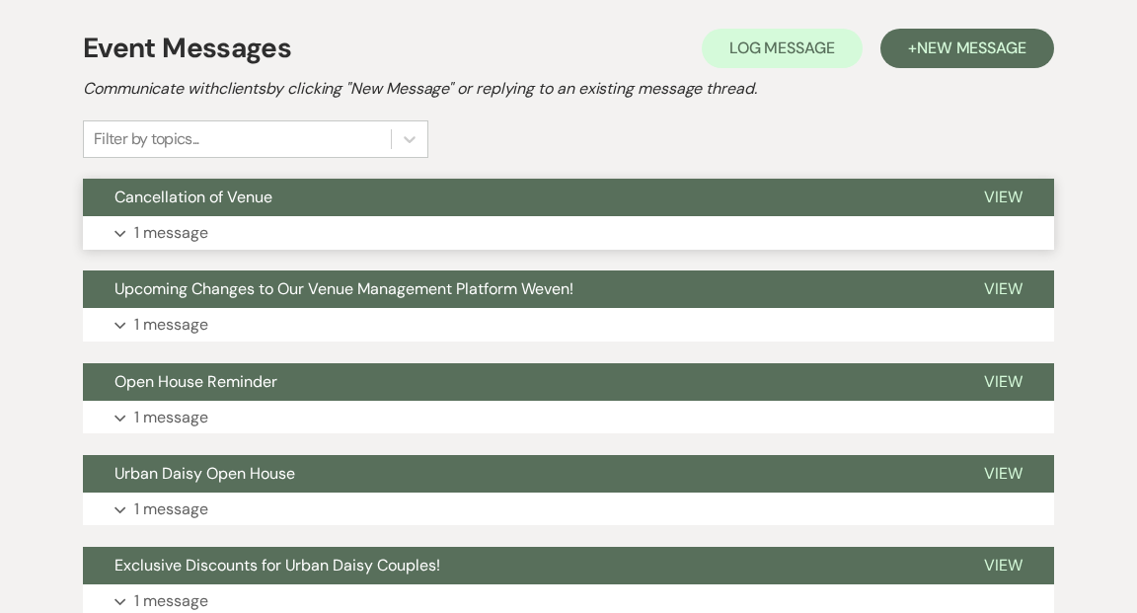
click at [1009, 195] on span "View" at bounding box center [1003, 197] width 38 height 21
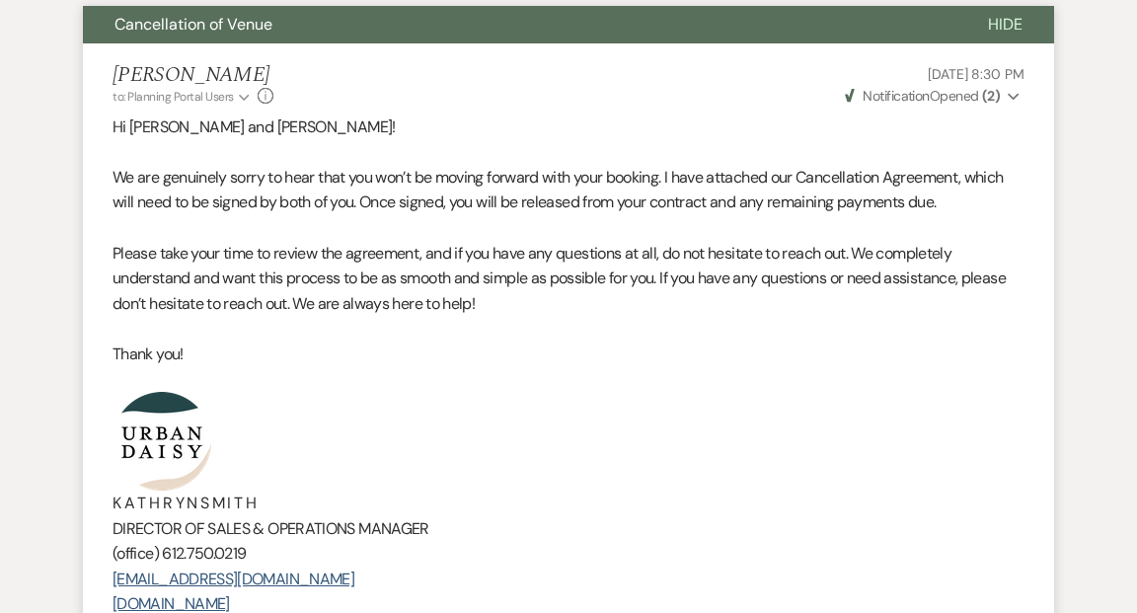
scroll to position [554, 0]
